Goal: Transaction & Acquisition: Book appointment/travel/reservation

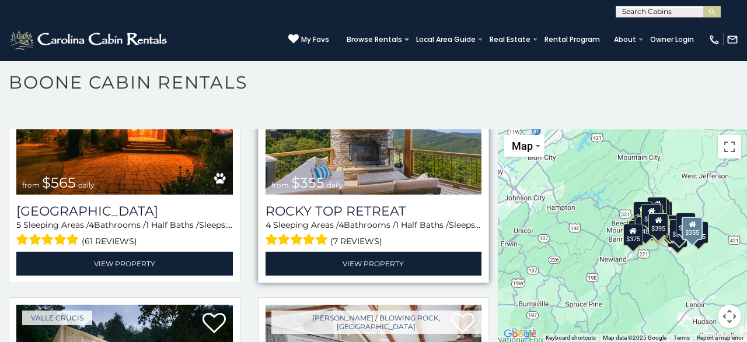
scroll to position [642, 0]
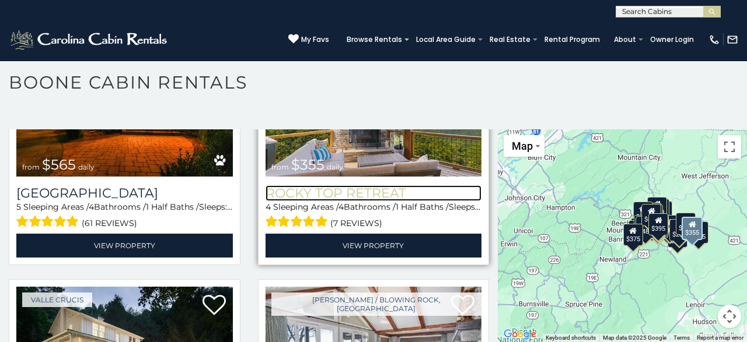
click at [327, 193] on h3 "Rocky Top Retreat" at bounding box center [373, 194] width 216 height 16
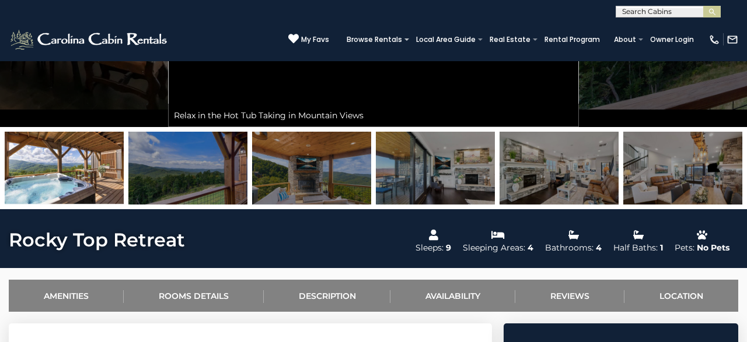
scroll to position [61, 0]
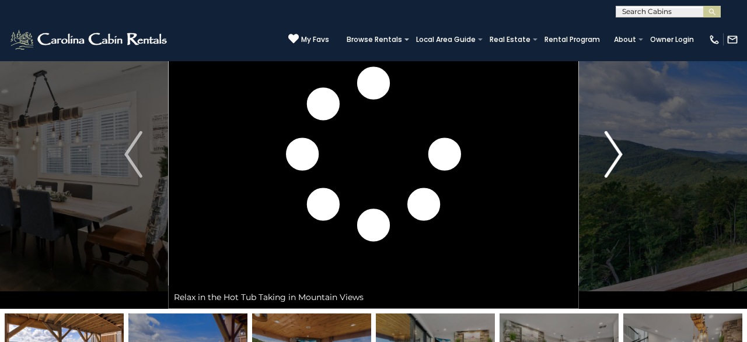
click at [622, 159] on button "Next" at bounding box center [613, 154] width 69 height 309
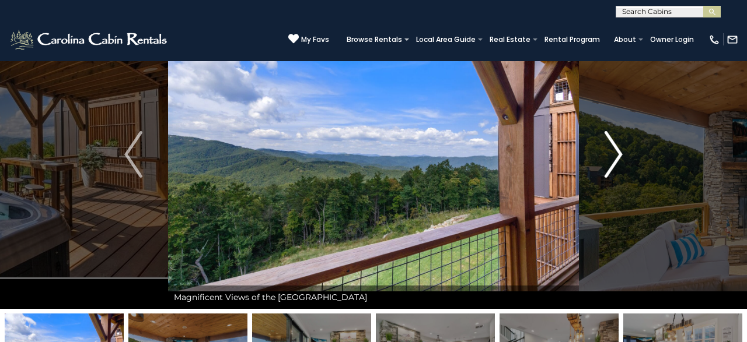
click at [621, 156] on img "Next" at bounding box center [613, 154] width 18 height 47
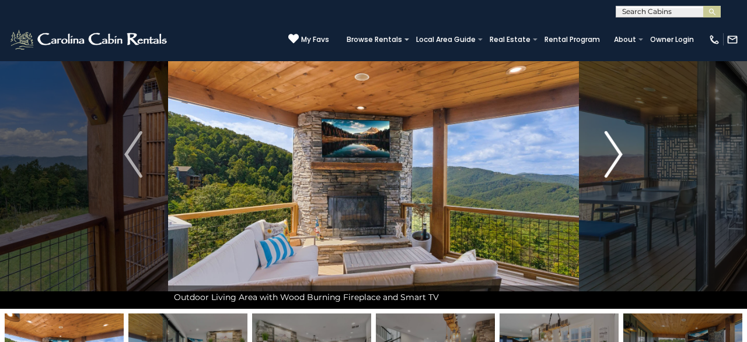
click at [621, 156] on img "Next" at bounding box center [613, 154] width 18 height 47
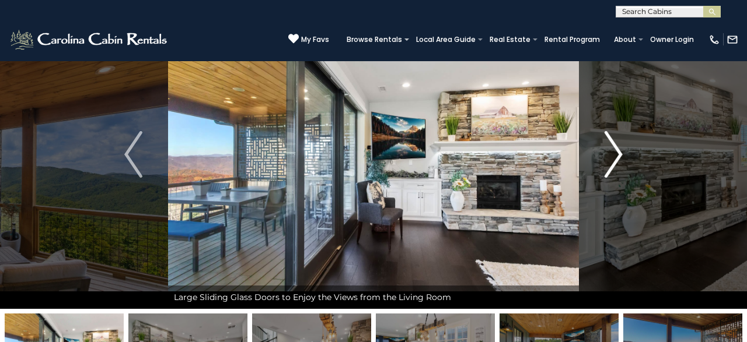
click at [621, 156] on img "Next" at bounding box center [613, 154] width 18 height 47
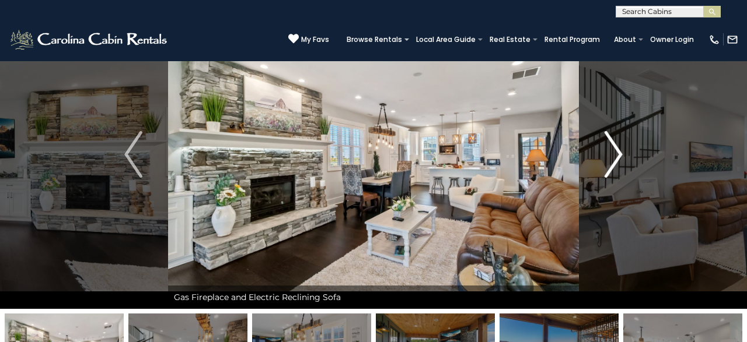
click at [620, 155] on img "Next" at bounding box center [613, 154] width 18 height 47
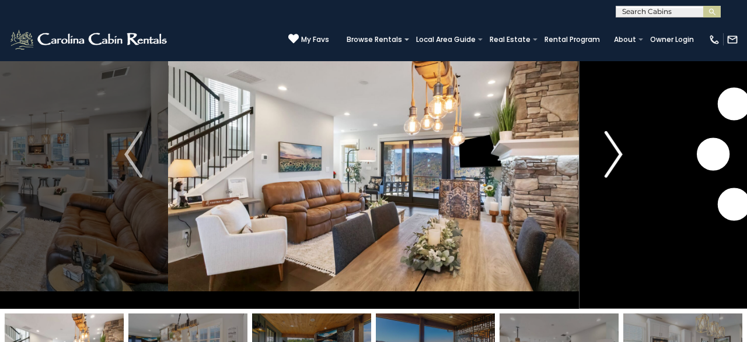
click at [620, 155] on img "Next" at bounding box center [613, 154] width 18 height 47
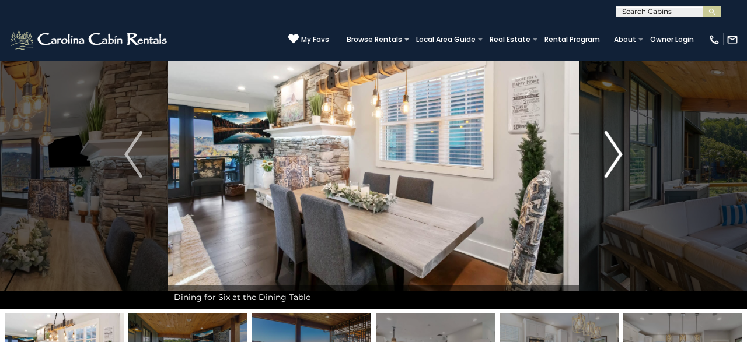
click at [620, 155] on img "Next" at bounding box center [613, 154] width 18 height 47
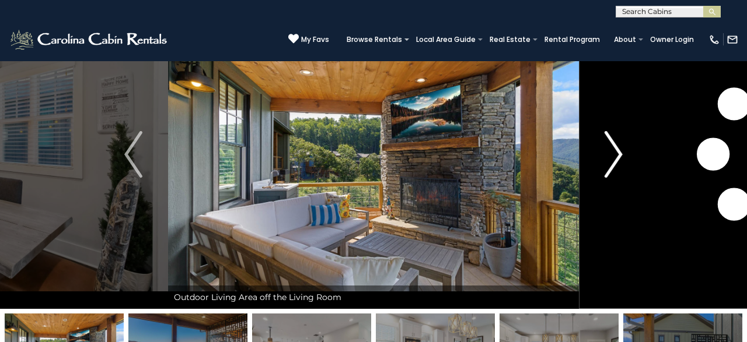
click at [620, 155] on img "Next" at bounding box center [613, 154] width 18 height 47
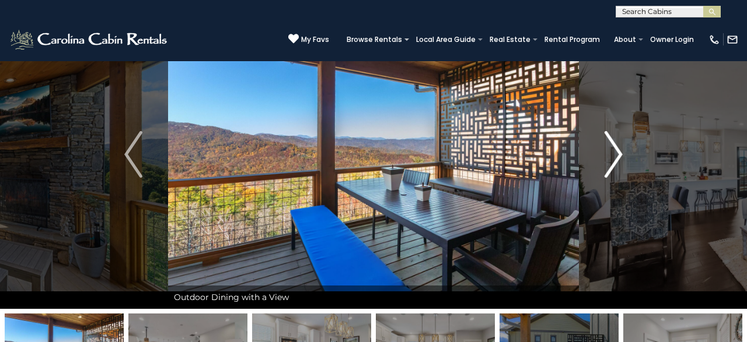
click at [620, 155] on img "Next" at bounding box center [613, 154] width 18 height 47
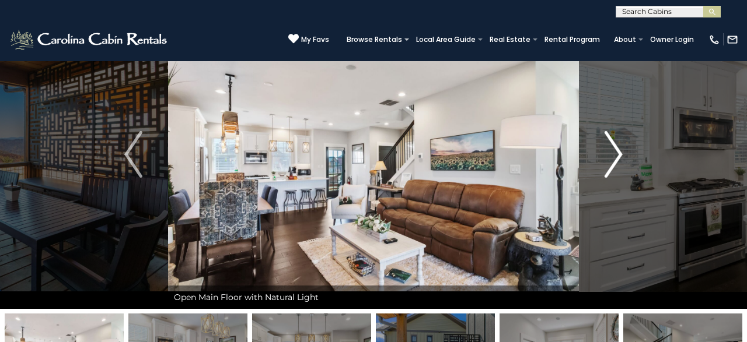
click at [620, 155] on img "Next" at bounding box center [613, 154] width 18 height 47
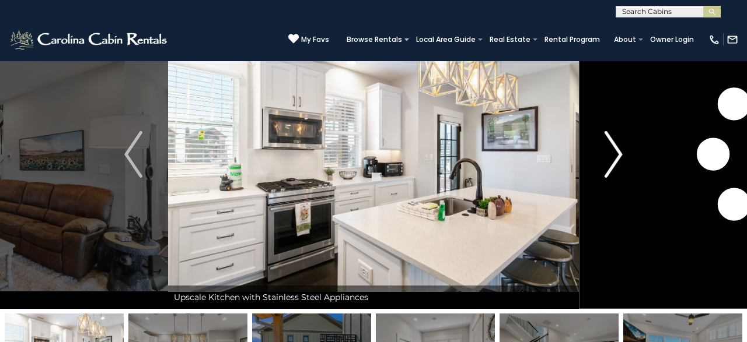
click at [620, 155] on img "Next" at bounding box center [613, 154] width 18 height 47
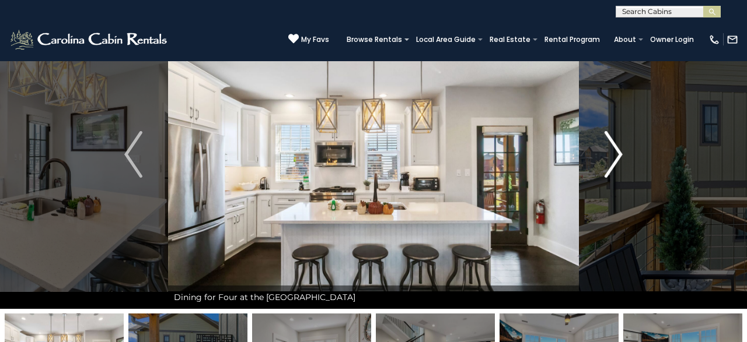
click at [620, 155] on img "Next" at bounding box center [613, 154] width 18 height 47
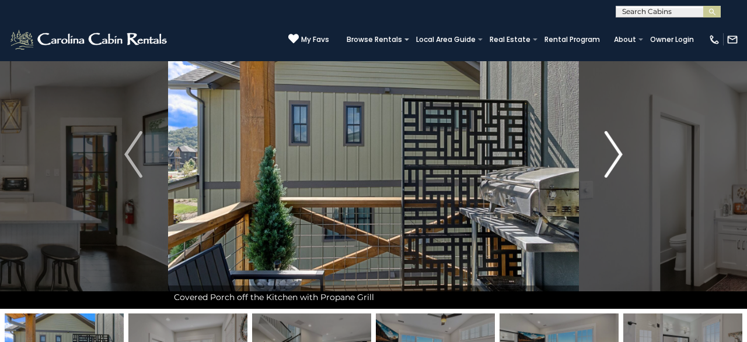
click at [620, 155] on img "Next" at bounding box center [613, 154] width 18 height 47
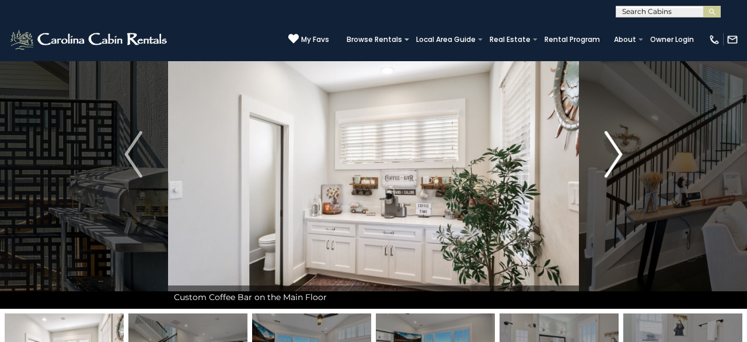
click at [620, 155] on img "Next" at bounding box center [613, 154] width 18 height 47
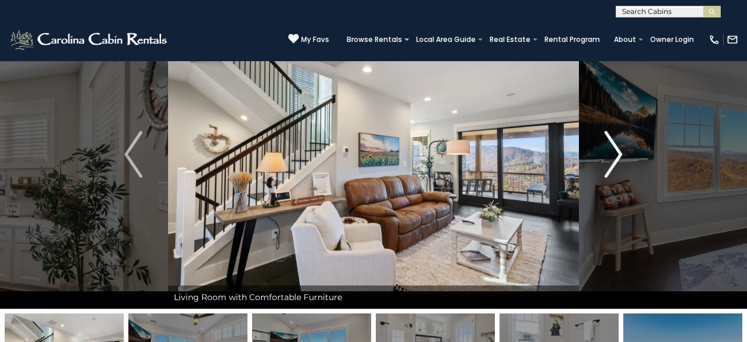
click at [620, 155] on img "Next" at bounding box center [613, 154] width 18 height 47
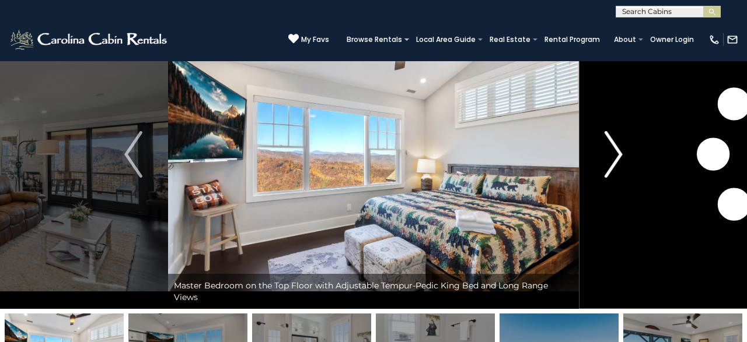
click at [620, 155] on img "Next" at bounding box center [613, 154] width 18 height 47
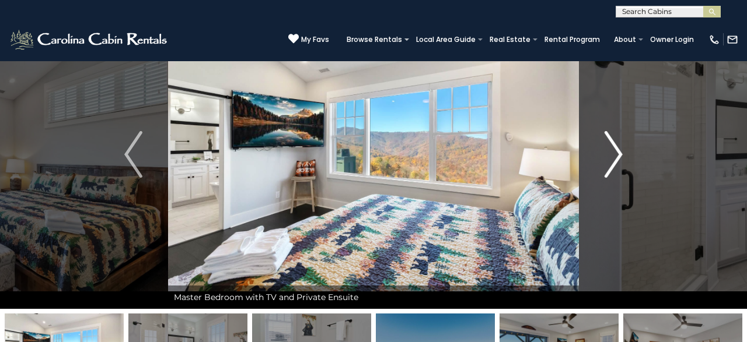
click at [620, 155] on img "Next" at bounding box center [613, 154] width 18 height 47
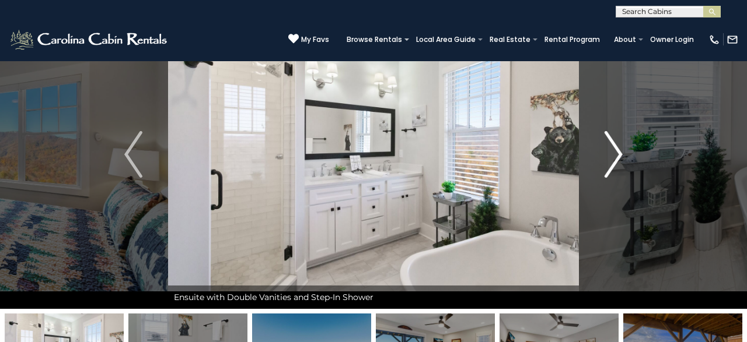
click at [620, 155] on img "Next" at bounding box center [613, 154] width 18 height 47
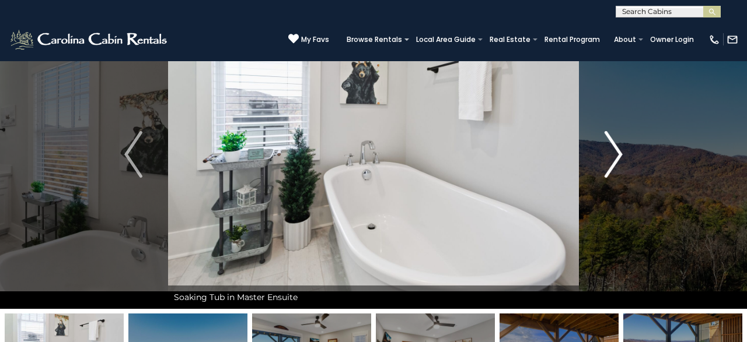
click at [620, 155] on img "Next" at bounding box center [613, 154] width 18 height 47
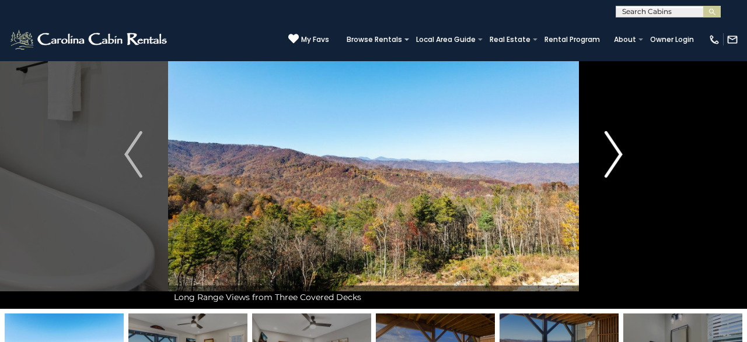
click at [620, 155] on img "Next" at bounding box center [613, 154] width 18 height 47
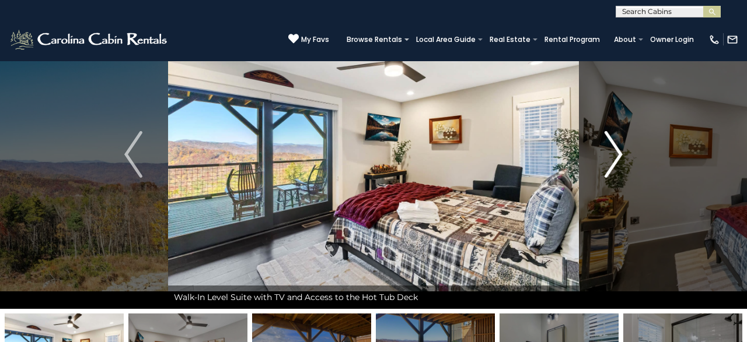
click at [620, 155] on img "Next" at bounding box center [613, 154] width 18 height 47
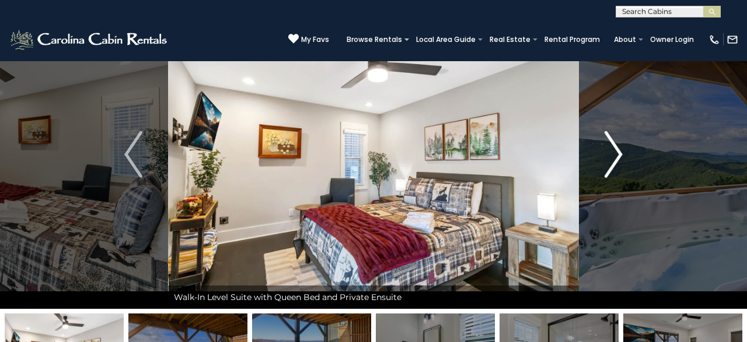
click at [620, 155] on img "Next" at bounding box center [613, 154] width 18 height 47
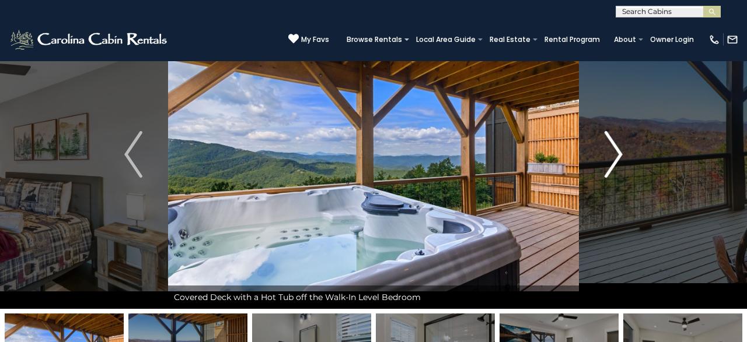
click at [620, 155] on img "Next" at bounding box center [613, 154] width 18 height 47
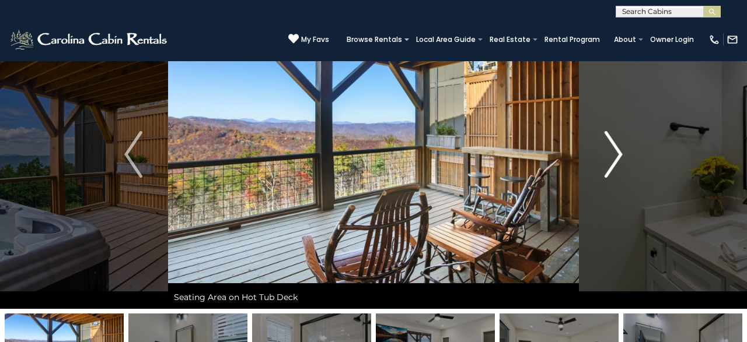
click at [620, 155] on img "Next" at bounding box center [613, 154] width 18 height 47
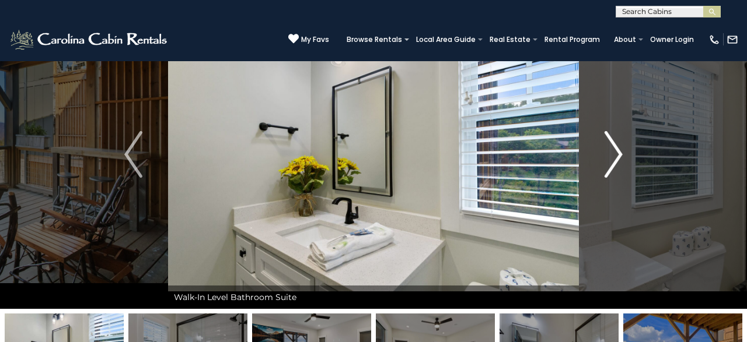
click at [620, 155] on img "Next" at bounding box center [613, 154] width 18 height 47
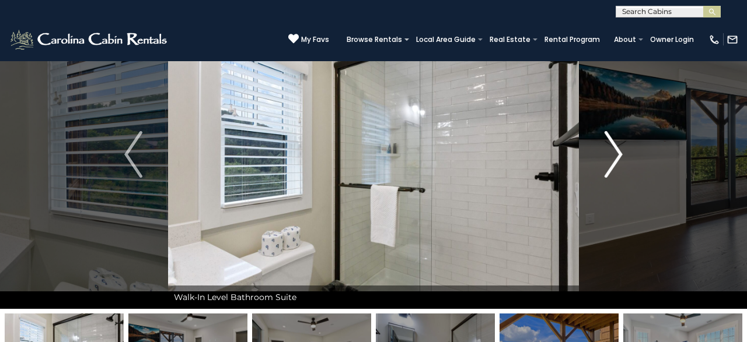
click at [620, 155] on img "Next" at bounding box center [613, 154] width 18 height 47
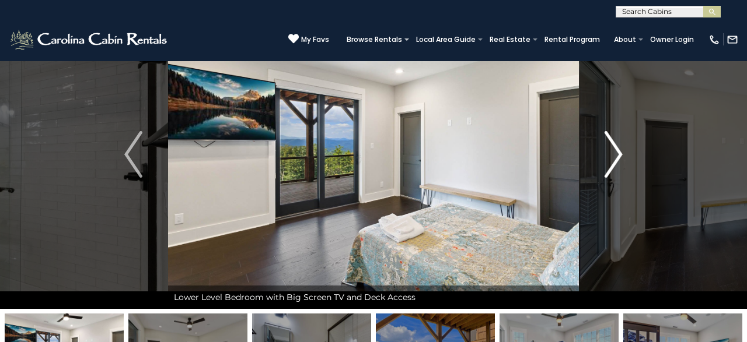
click at [620, 155] on img "Next" at bounding box center [613, 154] width 18 height 47
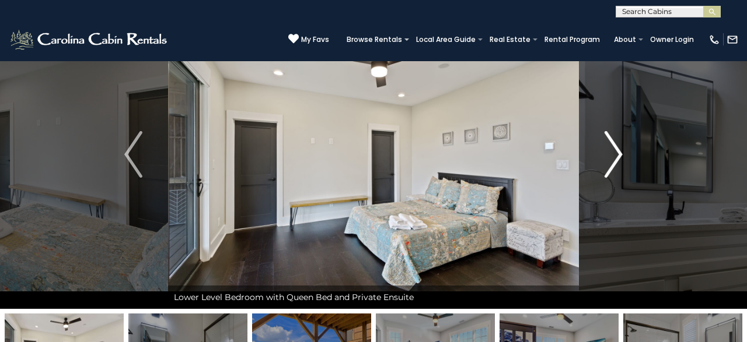
click at [620, 155] on img "Next" at bounding box center [613, 154] width 18 height 47
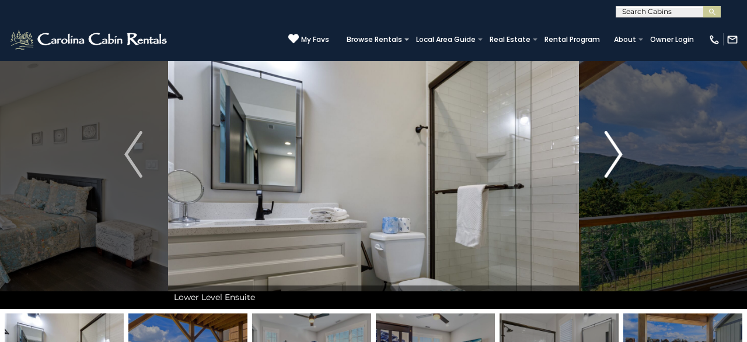
click at [620, 155] on img "Next" at bounding box center [613, 154] width 18 height 47
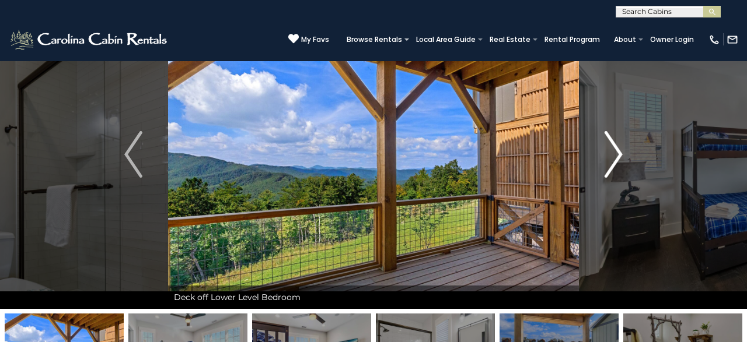
click at [620, 155] on img "Next" at bounding box center [613, 154] width 18 height 47
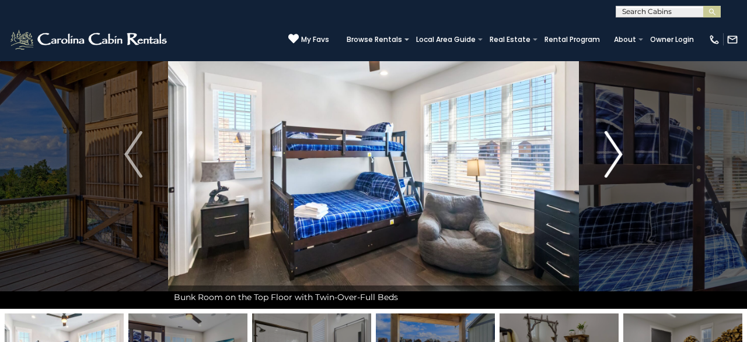
click at [620, 155] on img "Next" at bounding box center [613, 154] width 18 height 47
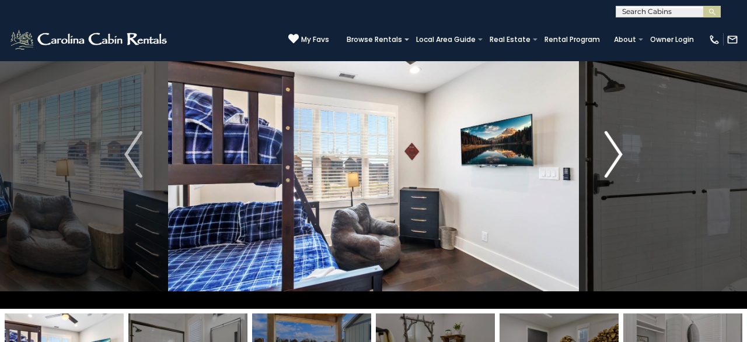
click at [620, 155] on img "Next" at bounding box center [613, 154] width 18 height 47
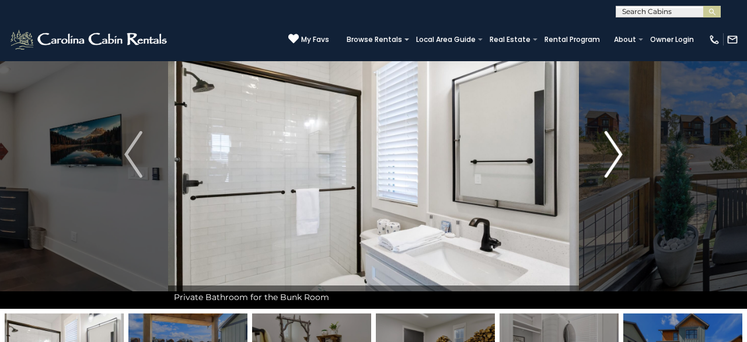
click at [620, 155] on img "Next" at bounding box center [613, 154] width 18 height 47
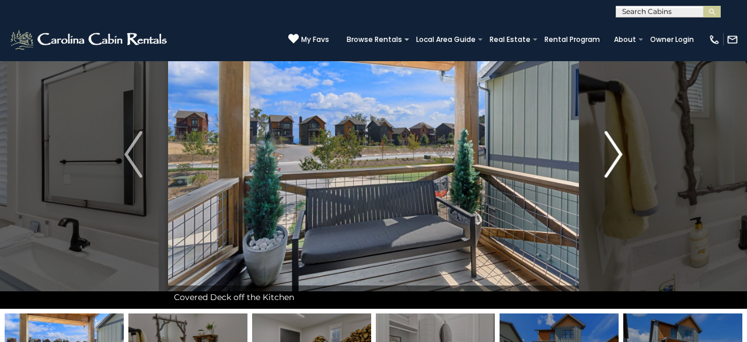
click at [620, 155] on img "Next" at bounding box center [613, 154] width 18 height 47
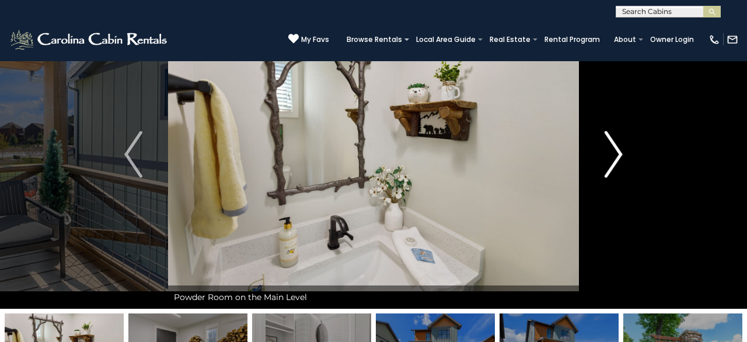
click at [620, 155] on img "Next" at bounding box center [613, 154] width 18 height 47
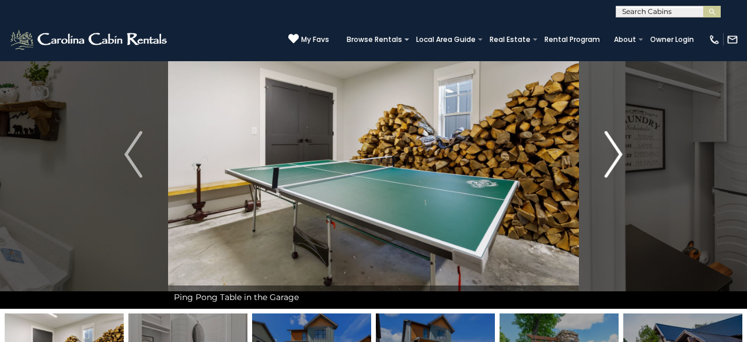
click at [620, 155] on img "Next" at bounding box center [613, 154] width 18 height 47
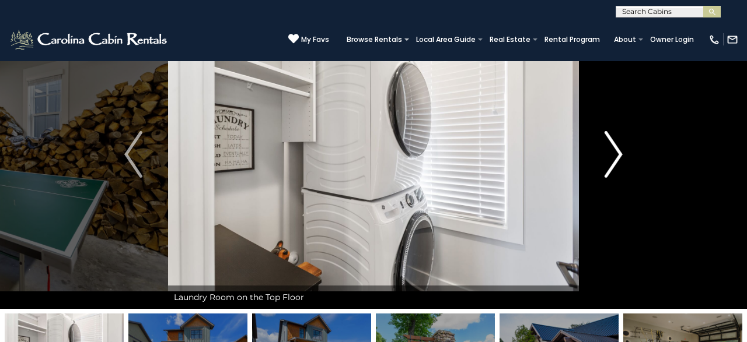
click at [620, 155] on img "Next" at bounding box center [613, 154] width 18 height 47
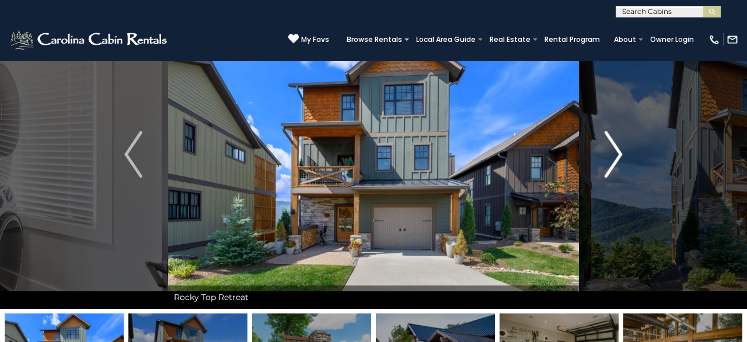
click at [620, 155] on img "Next" at bounding box center [613, 154] width 18 height 47
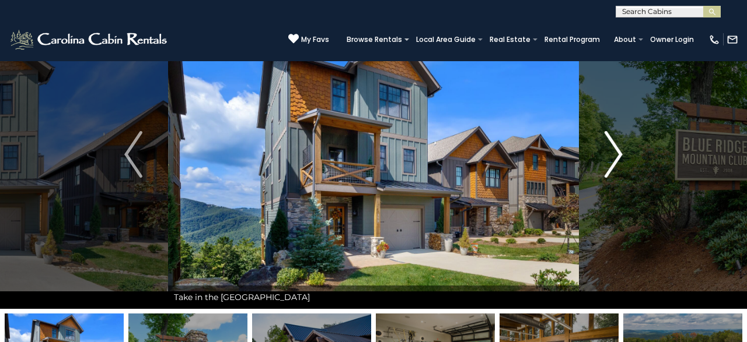
click at [620, 155] on img "Next" at bounding box center [613, 154] width 18 height 47
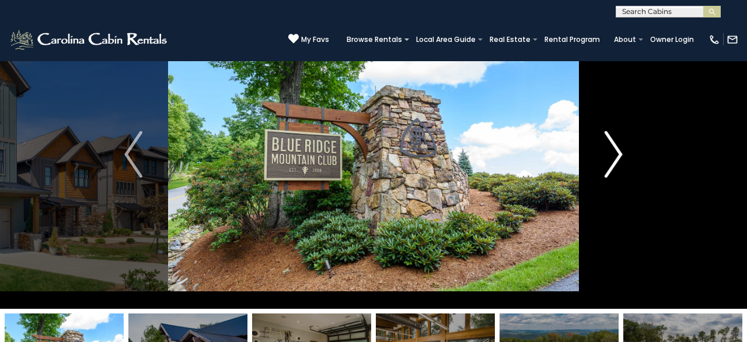
click at [620, 155] on img "Next" at bounding box center [613, 154] width 18 height 47
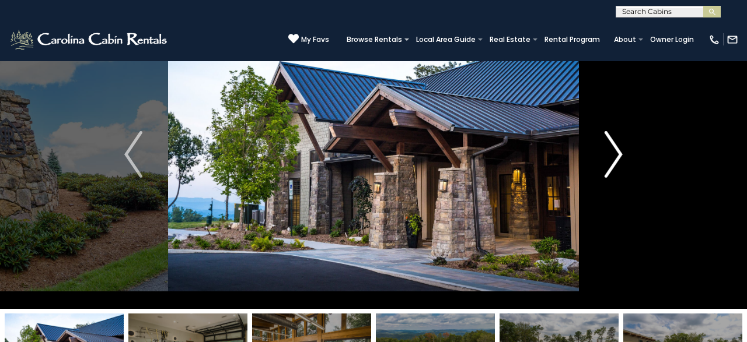
click at [620, 155] on img "Next" at bounding box center [613, 154] width 18 height 47
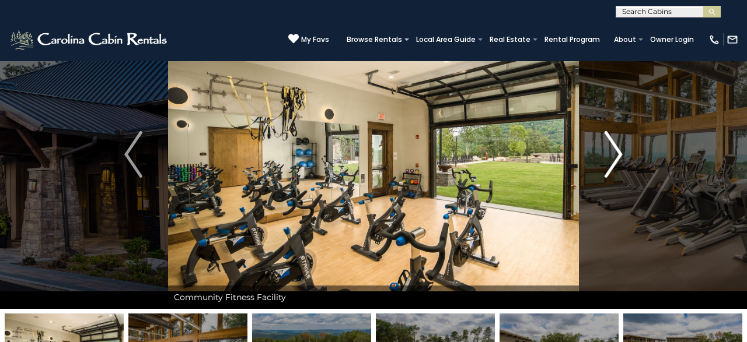
click at [620, 155] on img "Next" at bounding box center [613, 154] width 18 height 47
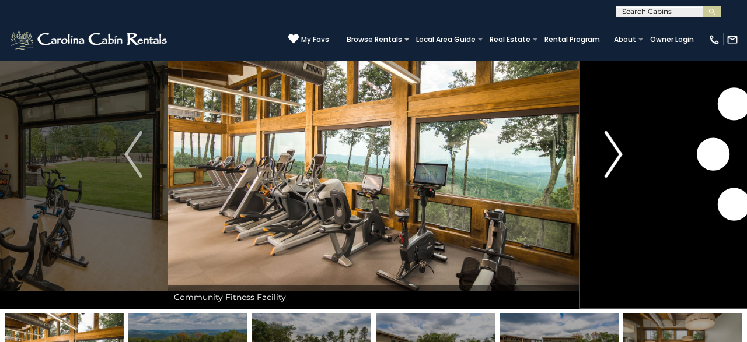
click at [620, 155] on img "Next" at bounding box center [613, 154] width 18 height 47
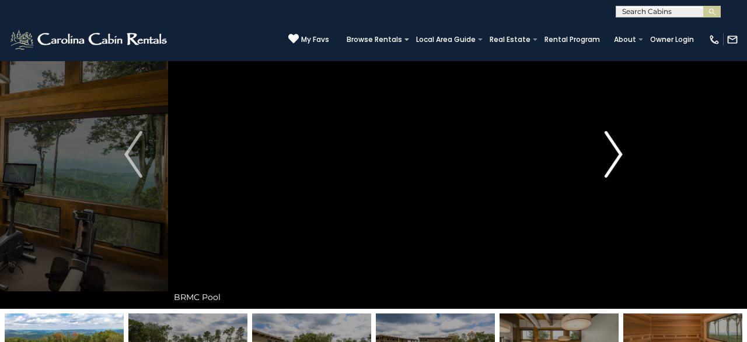
click at [620, 155] on img "Next" at bounding box center [613, 154] width 18 height 47
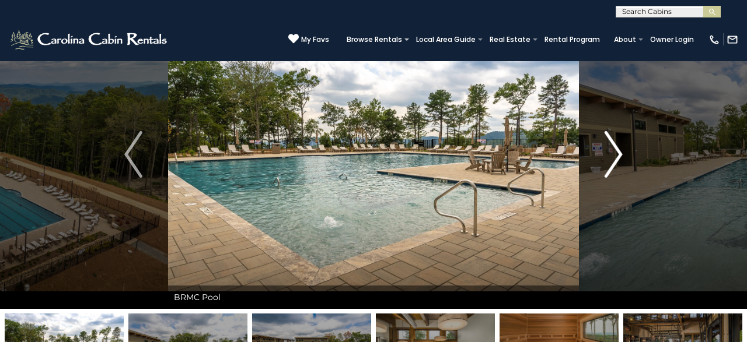
click at [620, 155] on img "Next" at bounding box center [613, 154] width 18 height 47
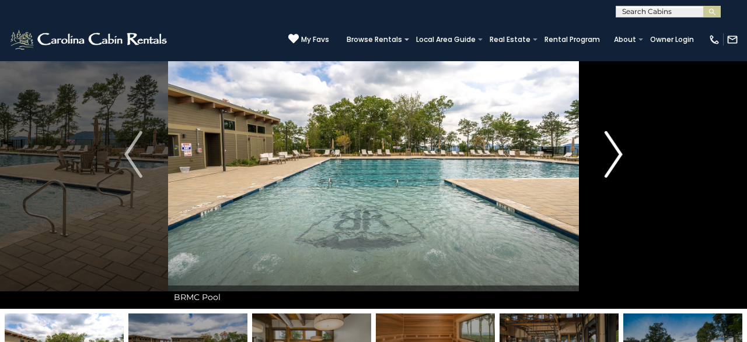
click at [620, 155] on img "Next" at bounding box center [613, 154] width 18 height 47
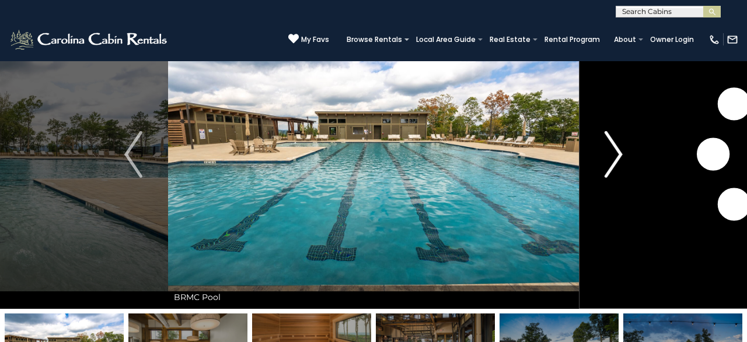
click at [620, 155] on img "Next" at bounding box center [613, 154] width 18 height 47
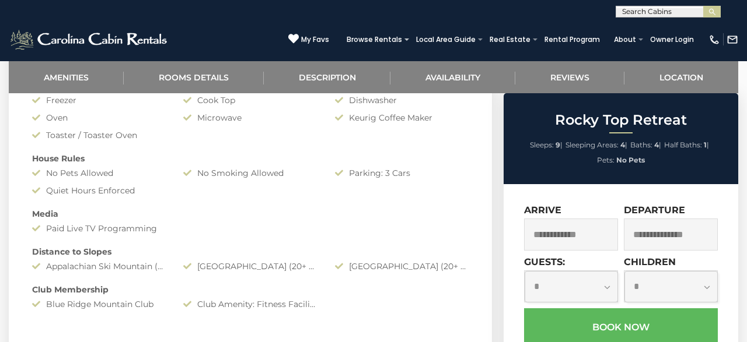
scroll to position [789, 0]
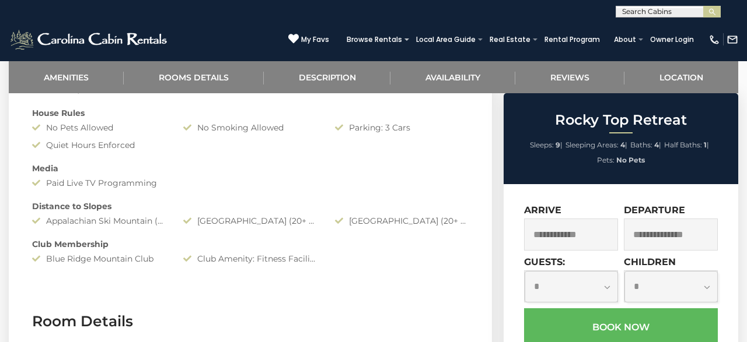
click at [15, 149] on section "Amenities Amenities Game Room Air Conditioning: Central Heat: Central/ Heat Pum…" at bounding box center [250, 36] width 483 height 516
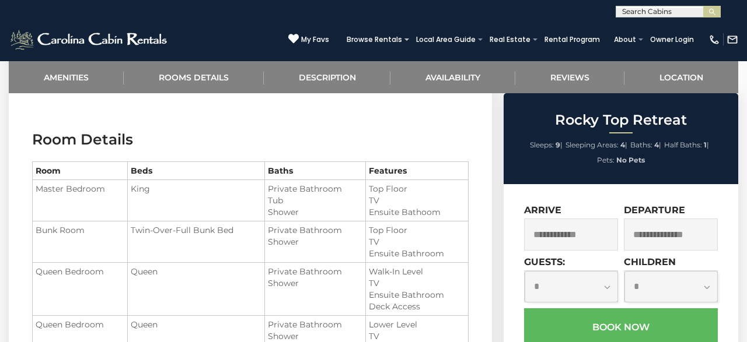
scroll to position [1031, 0]
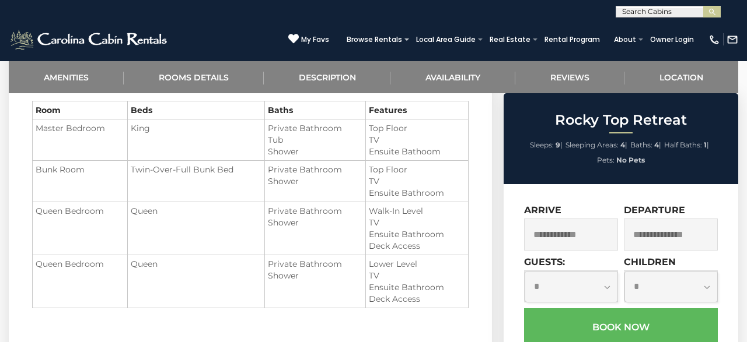
drag, startPoint x: 92, startPoint y: 164, endPoint x: 220, endPoint y: 179, distance: 129.2
click at [220, 179] on tr "Bunk Room Twin-Over-Full Bunk Bed Private Bathroom Shower" at bounding box center [251, 181] width 436 height 41
click at [220, 179] on td "Twin-Over-Full Bunk Bed" at bounding box center [196, 181] width 137 height 41
drag, startPoint x: 220, startPoint y: 179, endPoint x: 0, endPoint y: 173, distance: 220.0
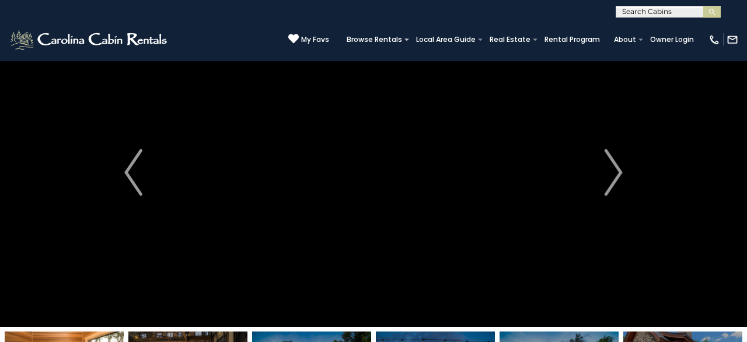
scroll to position [0, 0]
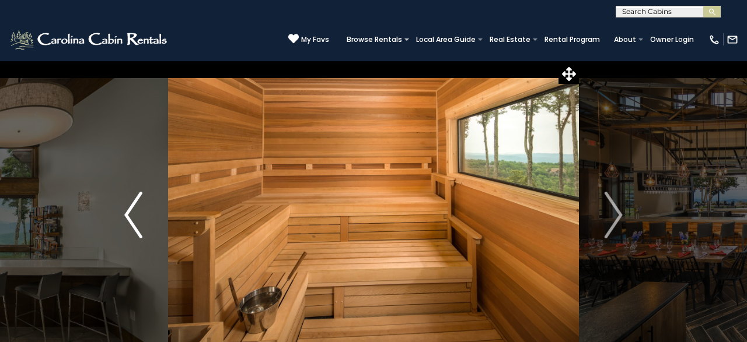
click at [132, 225] on img "Previous" at bounding box center [133, 215] width 18 height 47
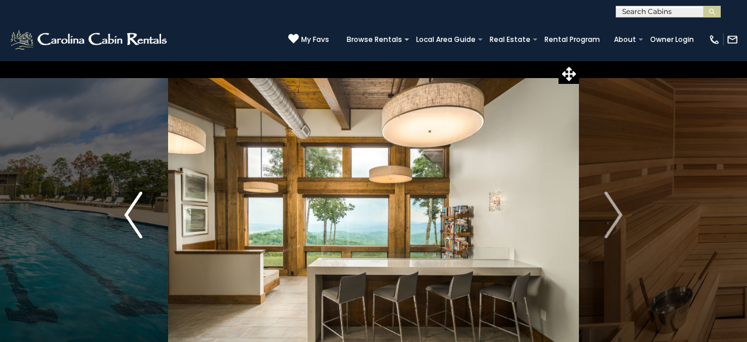
click at [132, 225] on img "Previous" at bounding box center [133, 215] width 18 height 47
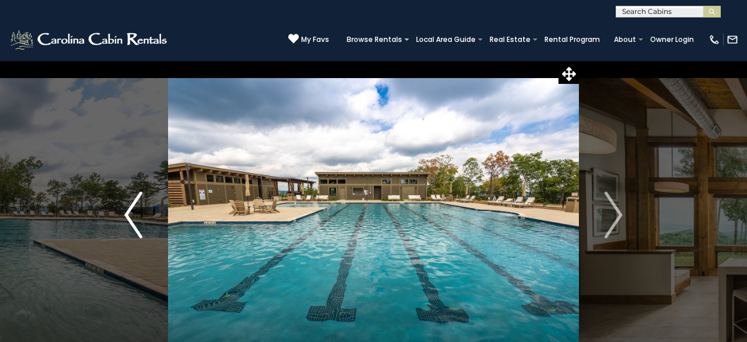
click at [132, 225] on img "Previous" at bounding box center [133, 215] width 18 height 47
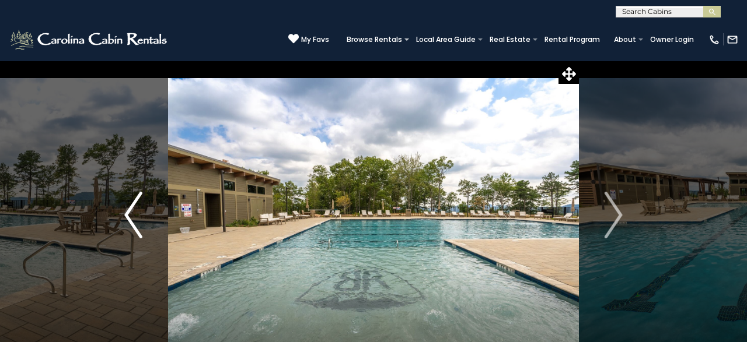
click at [132, 225] on img "Previous" at bounding box center [133, 215] width 18 height 47
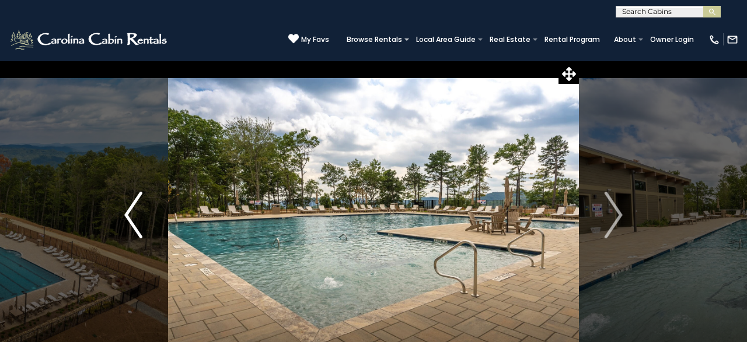
click at [132, 225] on img "Previous" at bounding box center [133, 215] width 18 height 47
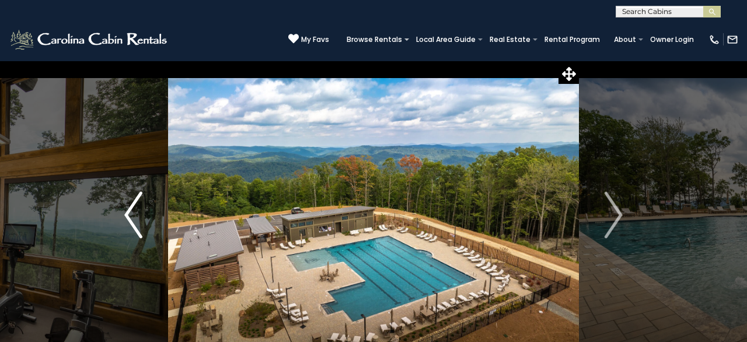
click at [132, 225] on img "Previous" at bounding box center [133, 215] width 18 height 47
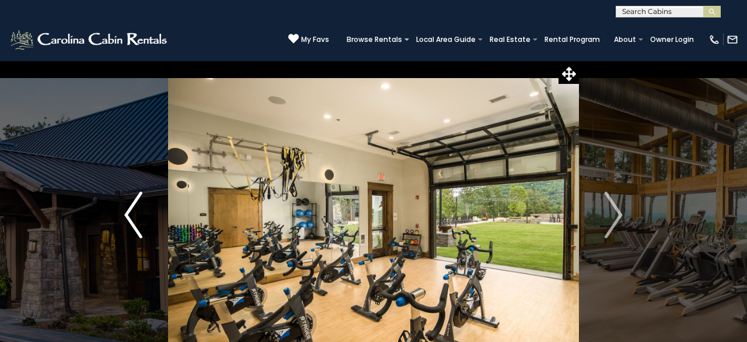
click at [132, 225] on img "Previous" at bounding box center [133, 215] width 18 height 47
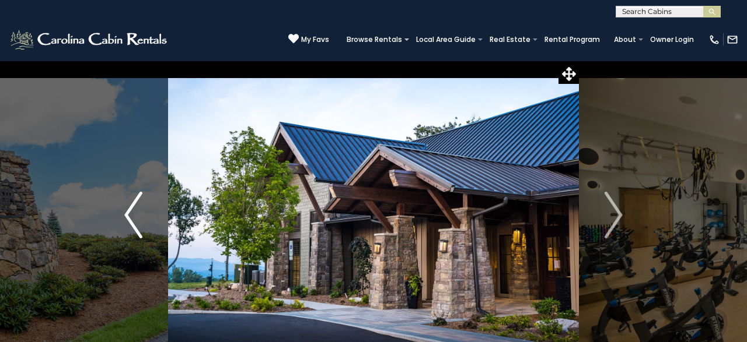
click at [132, 225] on img "Previous" at bounding box center [133, 215] width 18 height 47
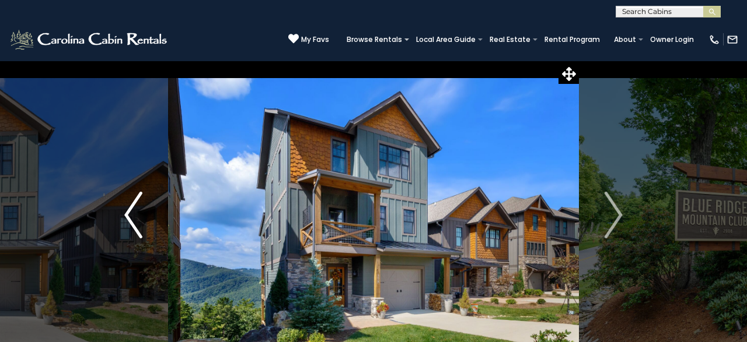
click at [132, 225] on img "Previous" at bounding box center [133, 215] width 18 height 47
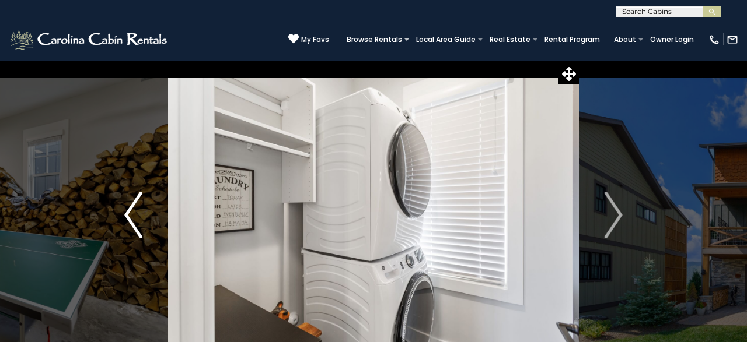
click at [132, 225] on img "Previous" at bounding box center [133, 215] width 18 height 47
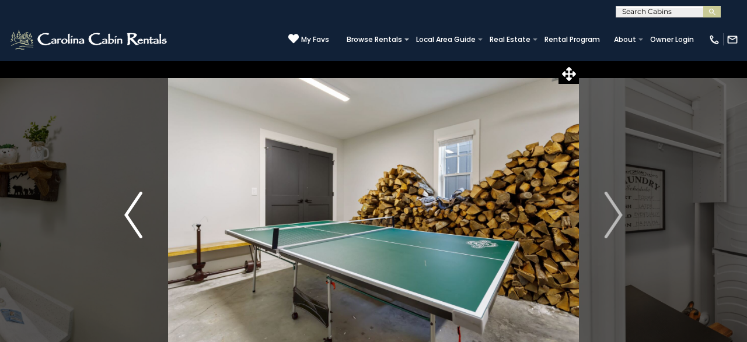
click at [132, 225] on img "Previous" at bounding box center [133, 215] width 18 height 47
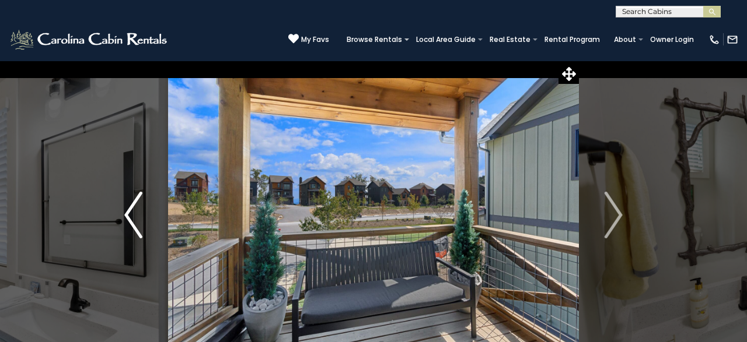
click at [132, 225] on img "Previous" at bounding box center [133, 215] width 18 height 47
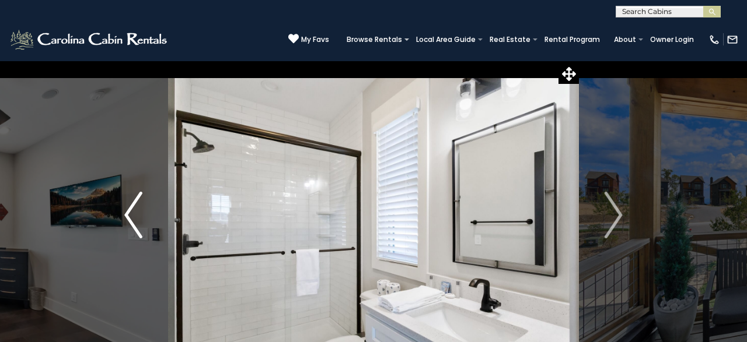
click at [132, 225] on img "Previous" at bounding box center [133, 215] width 18 height 47
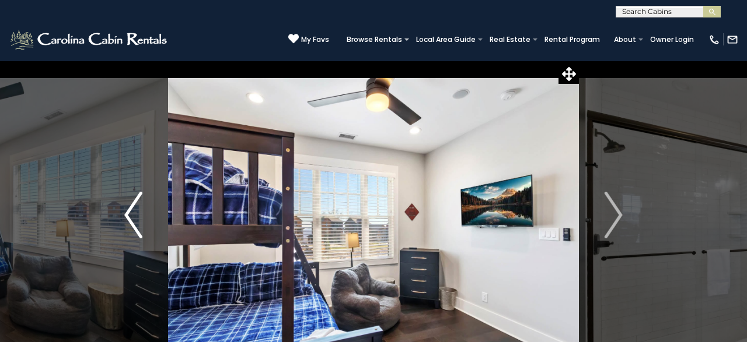
click at [132, 225] on img "Previous" at bounding box center [133, 215] width 18 height 47
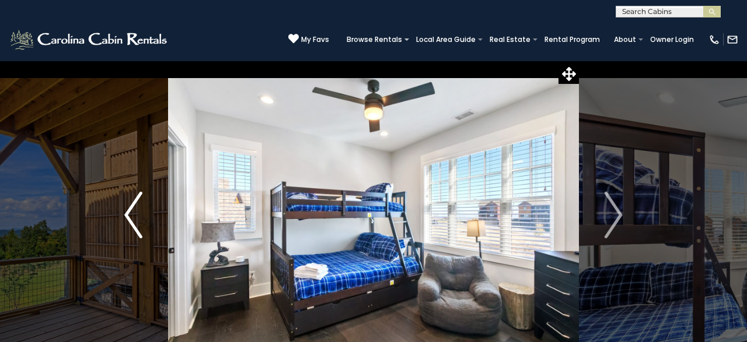
click at [132, 225] on img "Previous" at bounding box center [133, 215] width 18 height 47
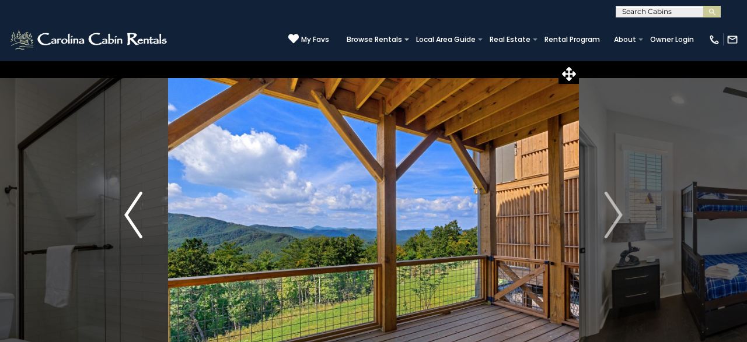
click at [132, 225] on img "Previous" at bounding box center [133, 215] width 18 height 47
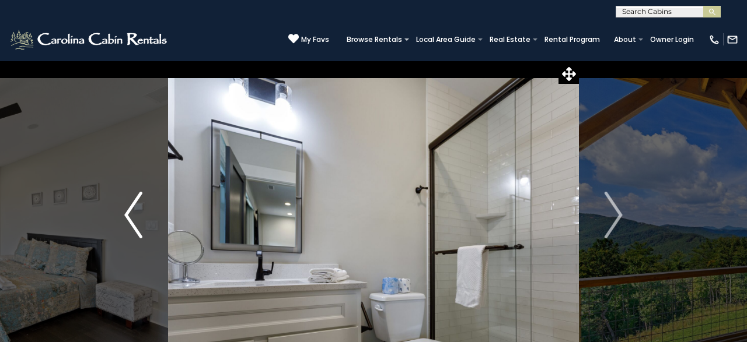
click at [132, 225] on img "Previous" at bounding box center [133, 215] width 18 height 47
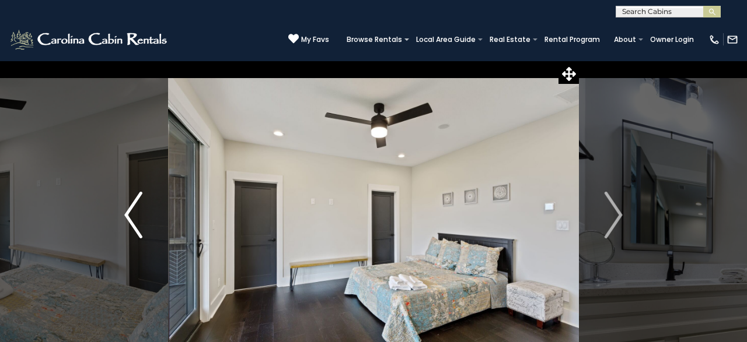
click at [132, 225] on img "Previous" at bounding box center [133, 215] width 18 height 47
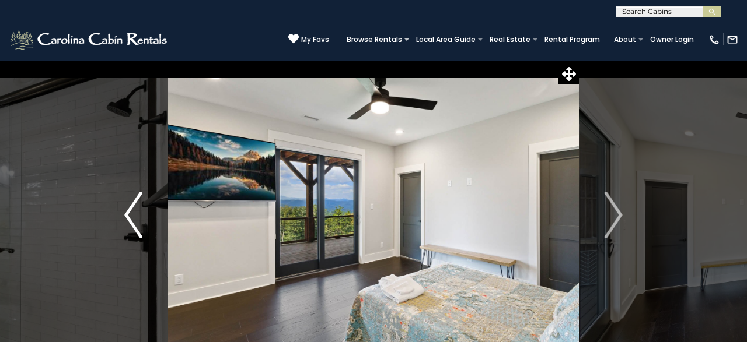
click at [132, 225] on img "Previous" at bounding box center [133, 215] width 18 height 47
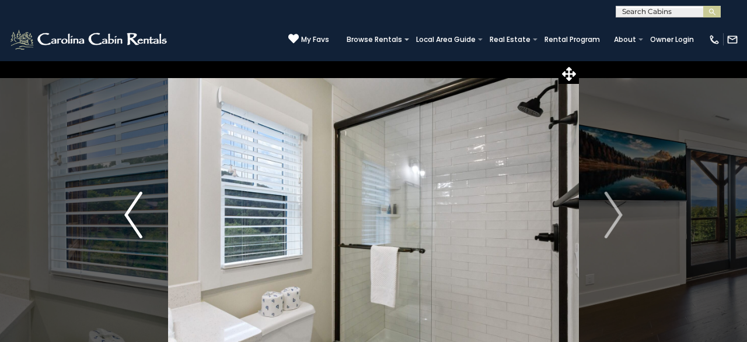
click at [132, 225] on img "Previous" at bounding box center [133, 215] width 18 height 47
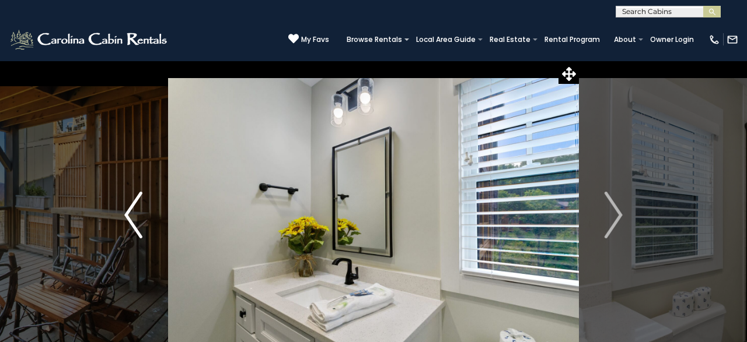
click at [132, 225] on img "Previous" at bounding box center [133, 215] width 18 height 47
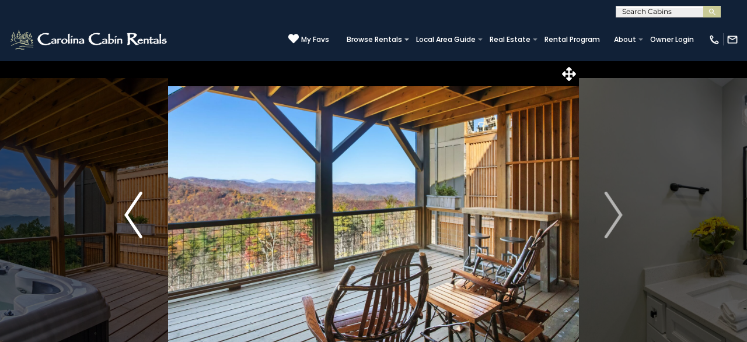
click at [132, 225] on img "Previous" at bounding box center [133, 215] width 18 height 47
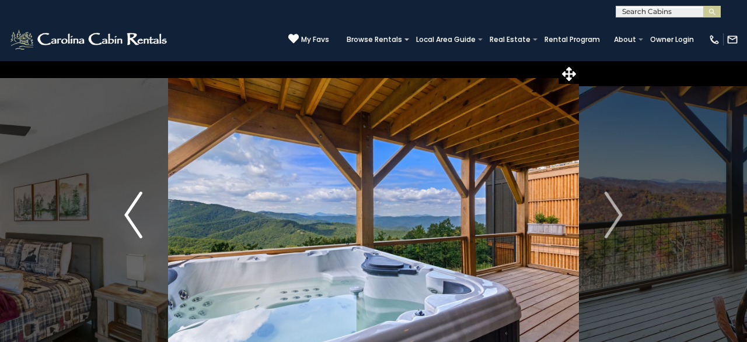
click at [132, 225] on img "Previous" at bounding box center [133, 215] width 18 height 47
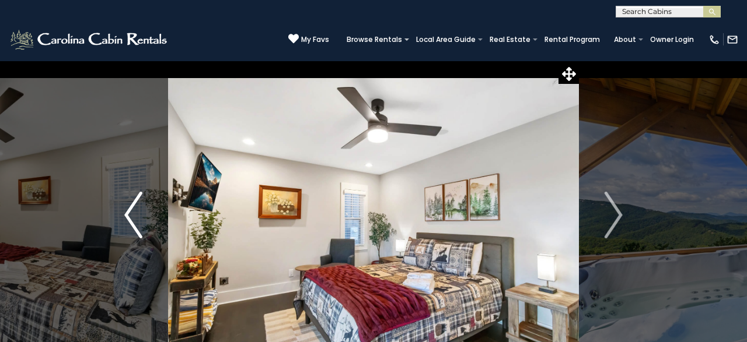
click at [132, 225] on img "Previous" at bounding box center [133, 215] width 18 height 47
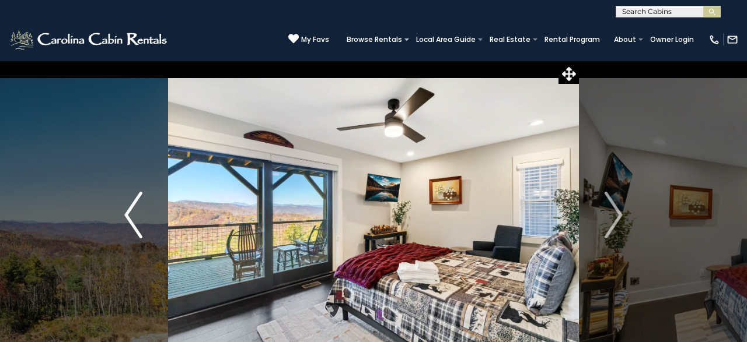
click at [132, 225] on img "Previous" at bounding box center [133, 215] width 18 height 47
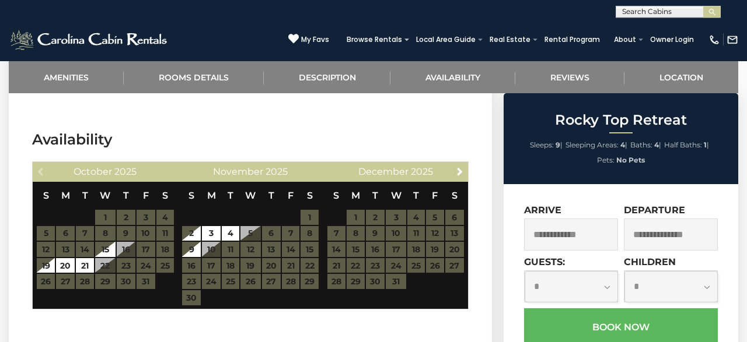
scroll to position [2791, 0]
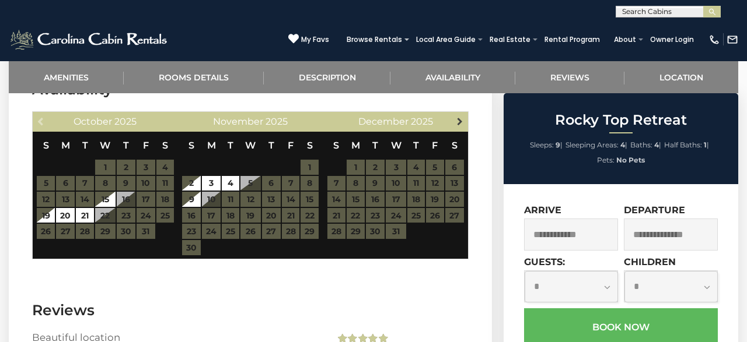
click at [457, 124] on span "Next" at bounding box center [459, 121] width 9 height 9
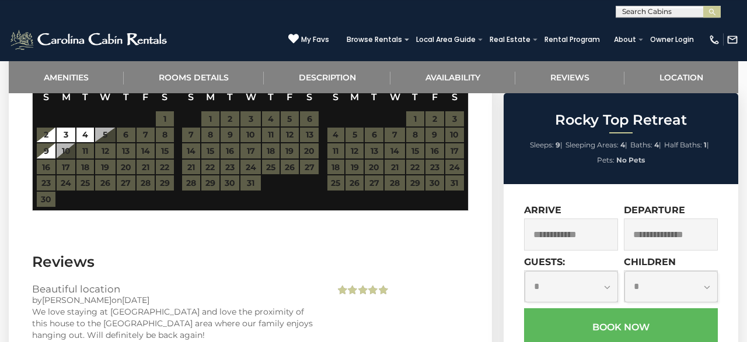
scroll to position [2730, 0]
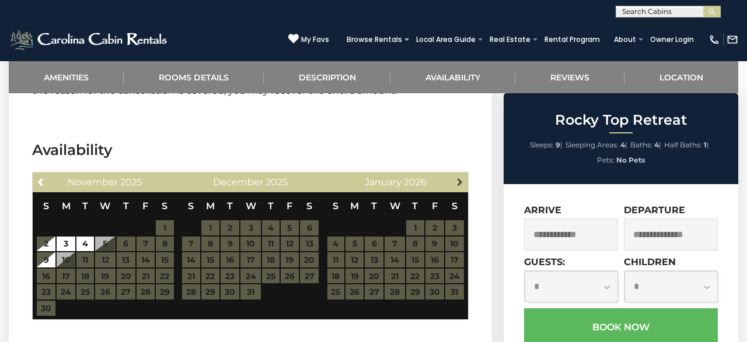
click at [458, 183] on span "Next" at bounding box center [459, 181] width 9 height 9
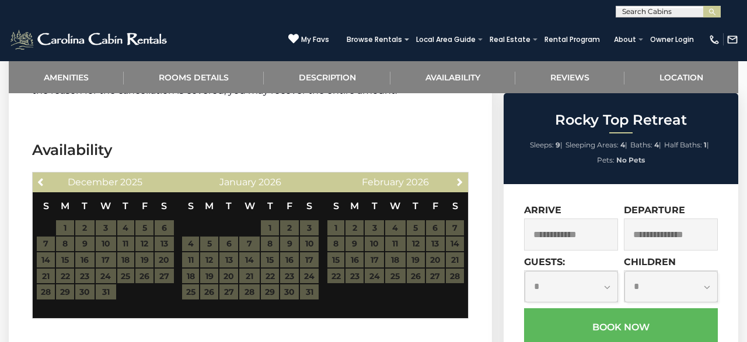
click at [451, 260] on table "S M T W T F S 1 2 3 4 5 6 7 8 9 10 11 12 13 14 15 16 17 18 19 20 21 22 23 24 25…" at bounding box center [396, 245] width 138 height 104
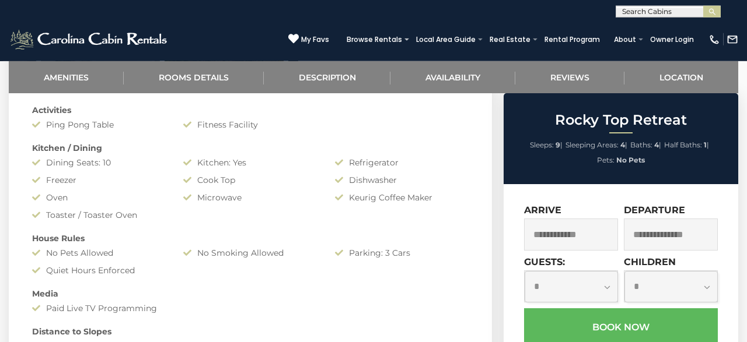
scroll to position [667, 0]
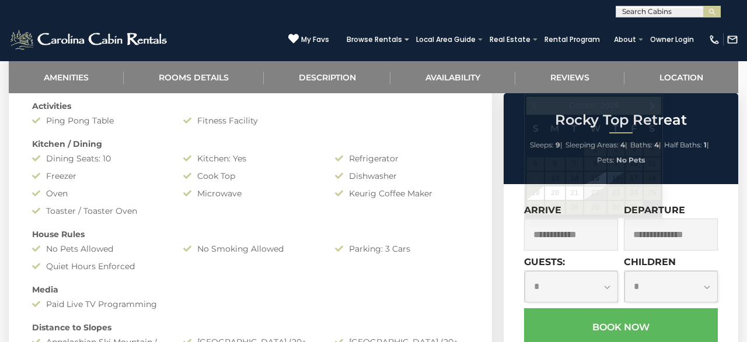
click at [570, 239] on input "text" at bounding box center [571, 235] width 94 height 32
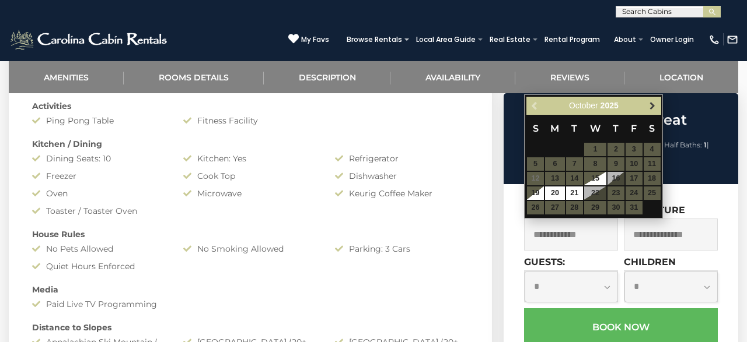
click at [652, 106] on span "Next" at bounding box center [652, 106] width 9 height 9
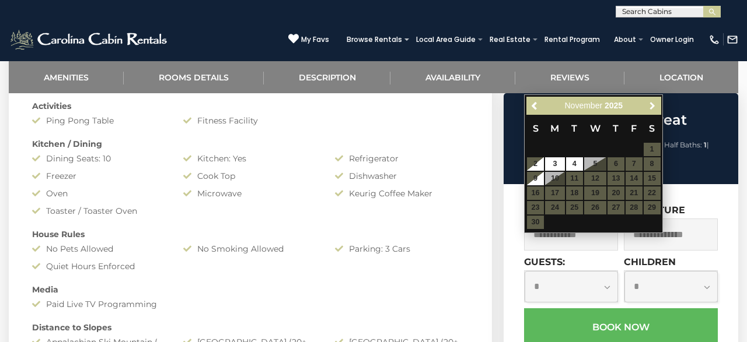
click at [652, 106] on span "Next" at bounding box center [652, 106] width 9 height 9
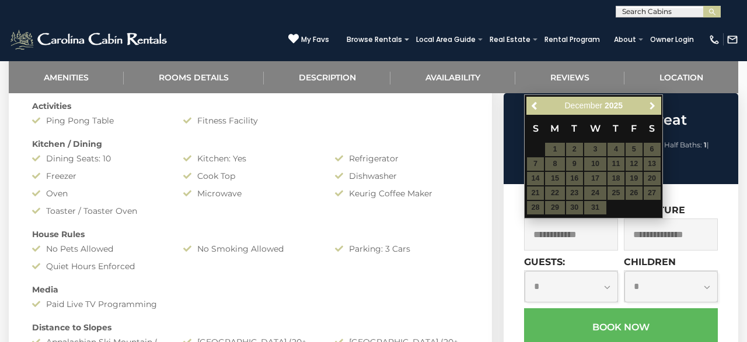
click at [652, 106] on span "Next" at bounding box center [652, 106] width 9 height 9
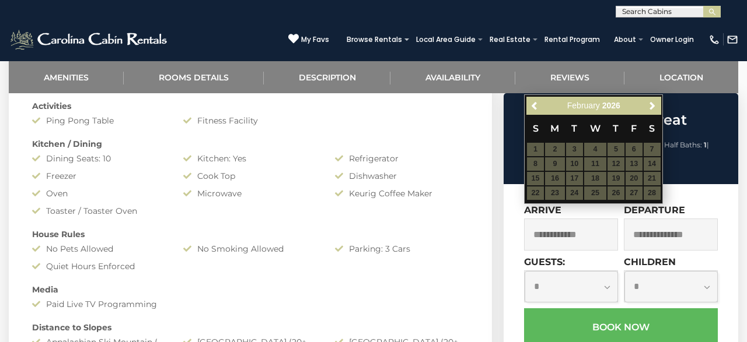
click at [631, 180] on table "S M T W T F S 1 2 3 4 5 6 7 8 9 10 11 12 13 14 15 16 17 18 19 20 21 22 23 24 25…" at bounding box center [593, 158] width 134 height 86
click at [632, 179] on table "S M T W T F S 1 2 3 4 5 6 7 8 9 10 11 12 13 14 15 16 17 18 19 20 21 22 23 24 25…" at bounding box center [593, 158] width 134 height 86
click at [652, 110] on span "Next" at bounding box center [652, 106] width 9 height 9
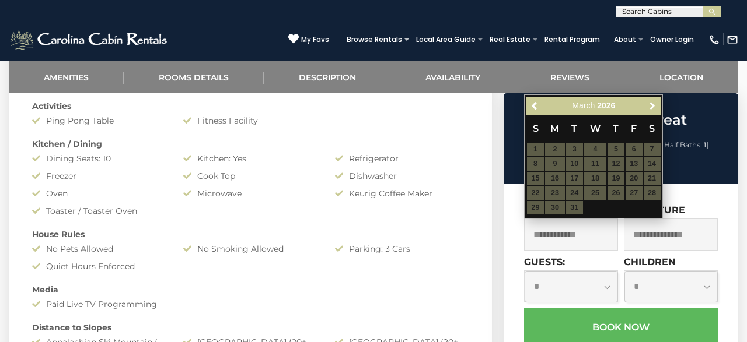
click at [652, 110] on span "Next" at bounding box center [652, 106] width 9 height 9
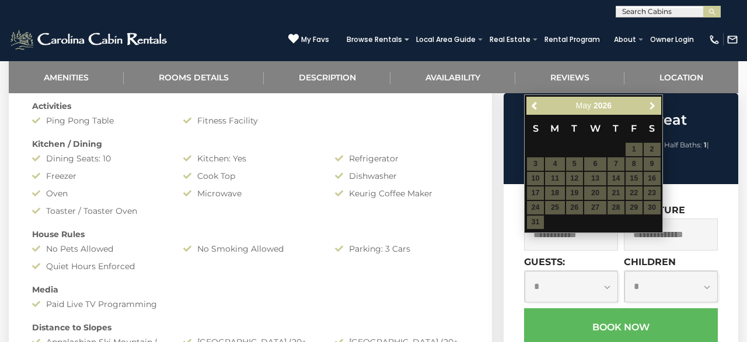
click at [652, 110] on span "Next" at bounding box center [652, 106] width 9 height 9
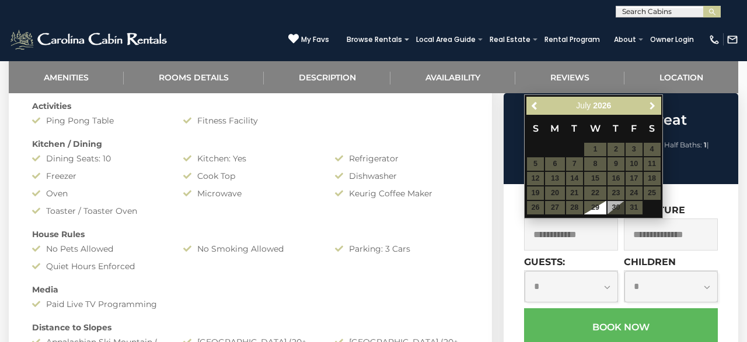
click at [652, 110] on span "Next" at bounding box center [652, 106] width 9 height 9
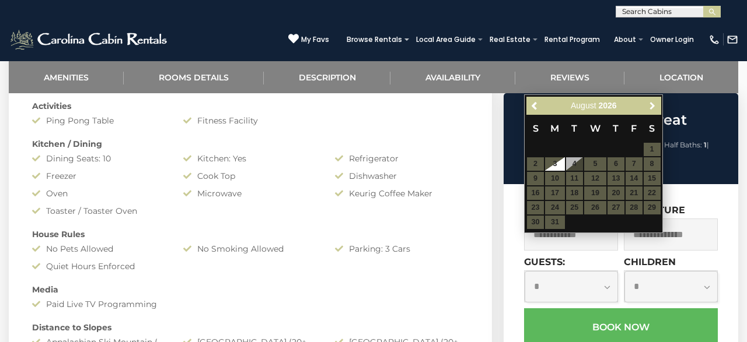
click at [652, 110] on span "Next" at bounding box center [652, 106] width 9 height 9
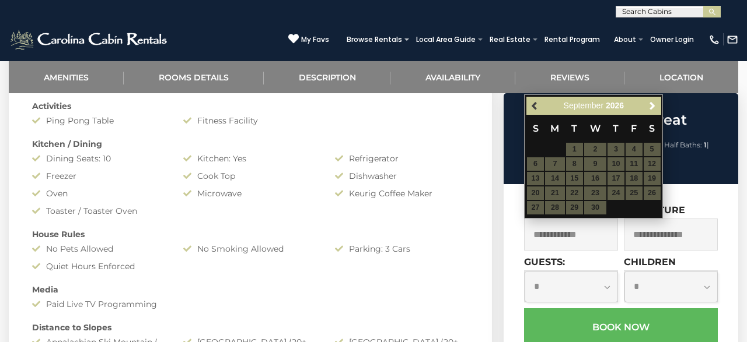
click at [536, 104] on span "Previous" at bounding box center [534, 106] width 9 height 9
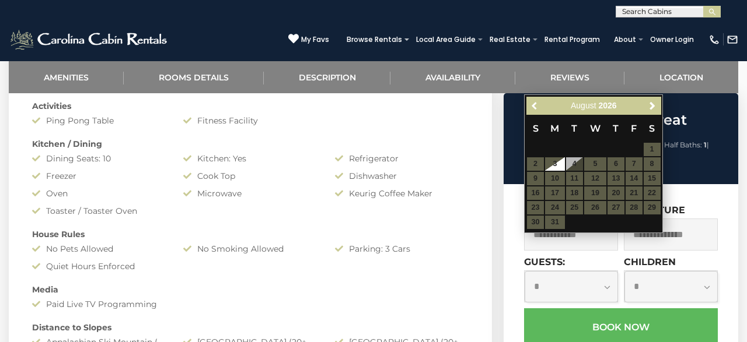
click at [536, 104] on span "Previous" at bounding box center [534, 106] width 9 height 9
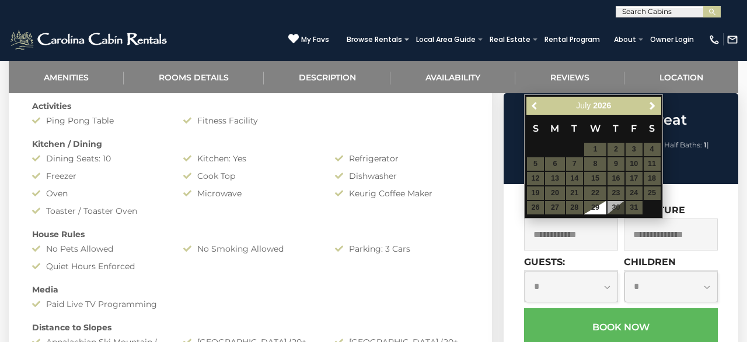
click at [536, 104] on span "Previous" at bounding box center [534, 106] width 9 height 9
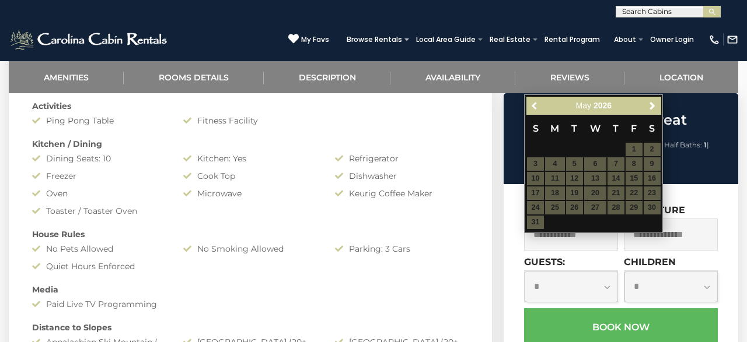
click at [536, 104] on span "Previous" at bounding box center [534, 106] width 9 height 9
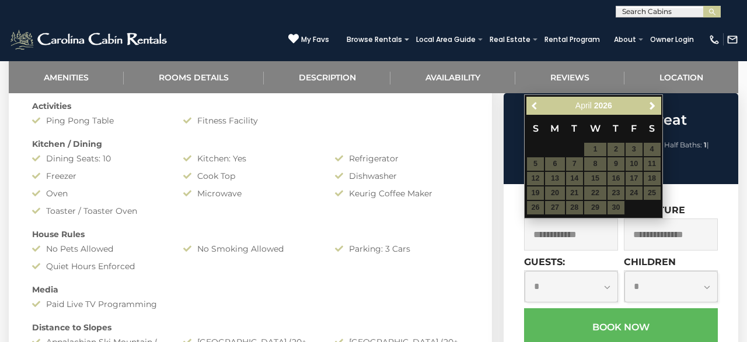
click at [536, 104] on span "Previous" at bounding box center [534, 106] width 9 height 9
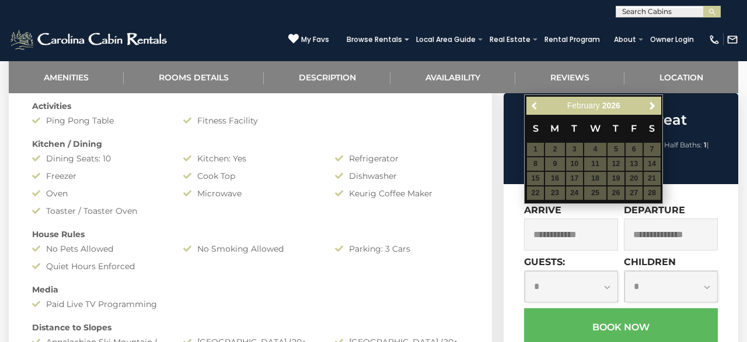
click at [536, 104] on span "Previous" at bounding box center [534, 106] width 9 height 9
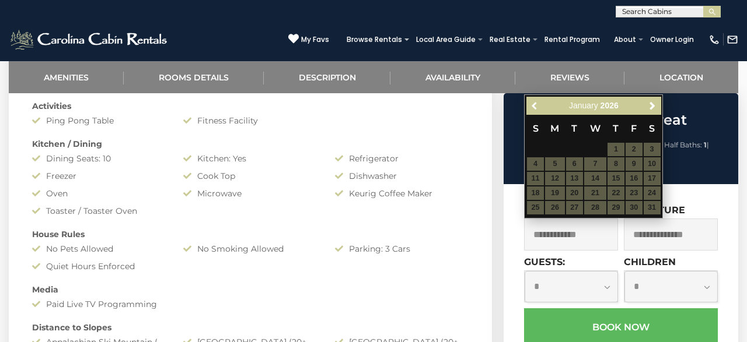
click at [536, 104] on span "Previous" at bounding box center [534, 106] width 9 height 9
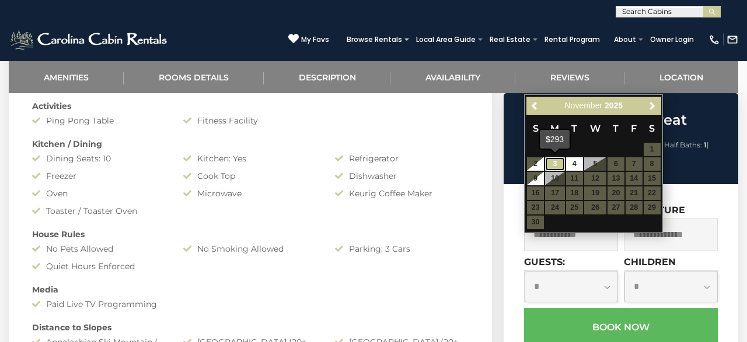
click at [553, 165] on link "3" at bounding box center [555, 164] width 20 height 13
type input "**********"
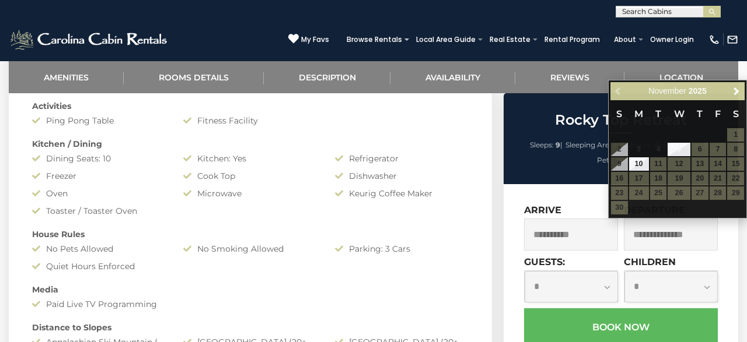
click at [435, 155] on div "Refrigerator" at bounding box center [401, 159] width 151 height 12
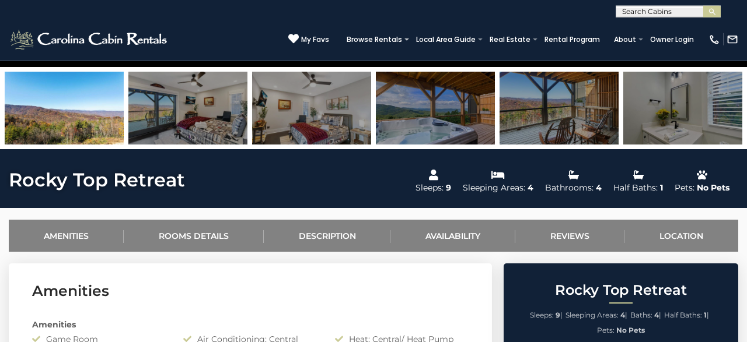
scroll to position [0, 0]
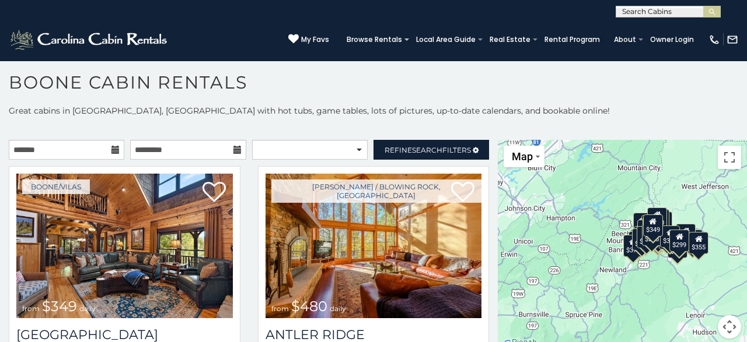
click at [114, 151] on icon at bounding box center [115, 150] width 8 height 8
click at [53, 151] on input "text" at bounding box center [67, 150] width 116 height 20
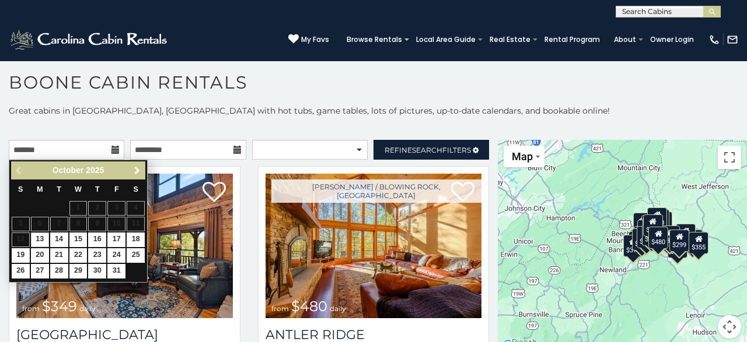
click at [138, 170] on span "Next" at bounding box center [136, 170] width 9 height 9
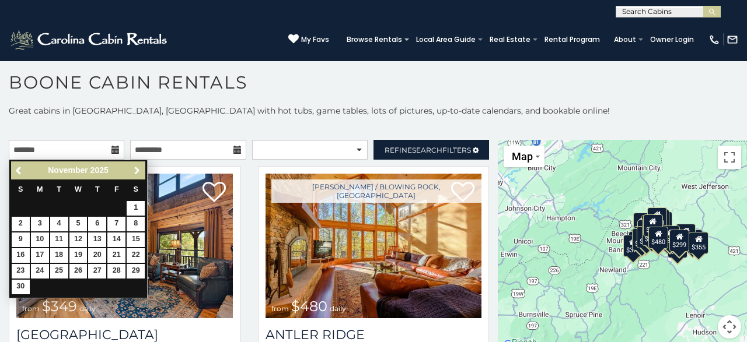
click at [138, 170] on span "Next" at bounding box center [136, 170] width 9 height 9
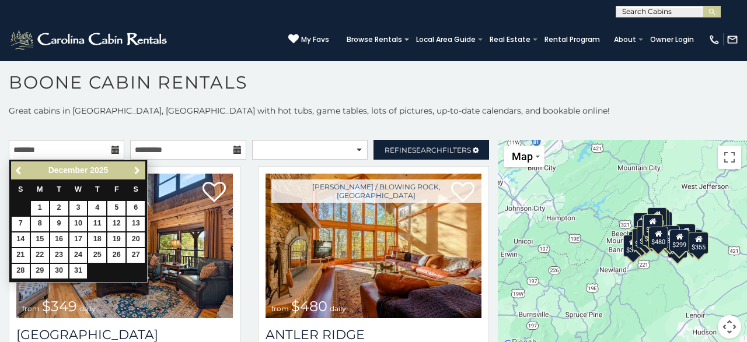
click at [138, 170] on span "Next" at bounding box center [136, 170] width 9 height 9
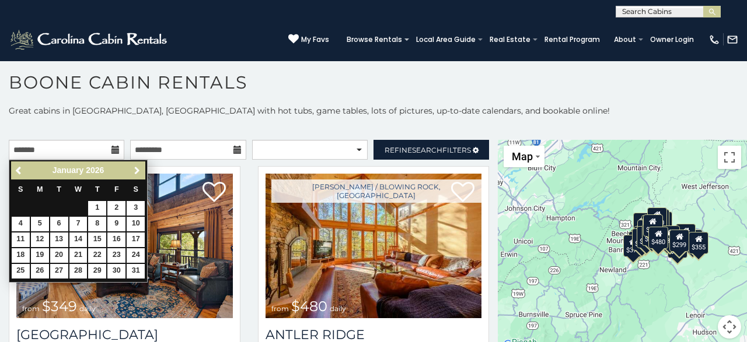
click at [138, 170] on span "Next" at bounding box center [136, 170] width 9 height 9
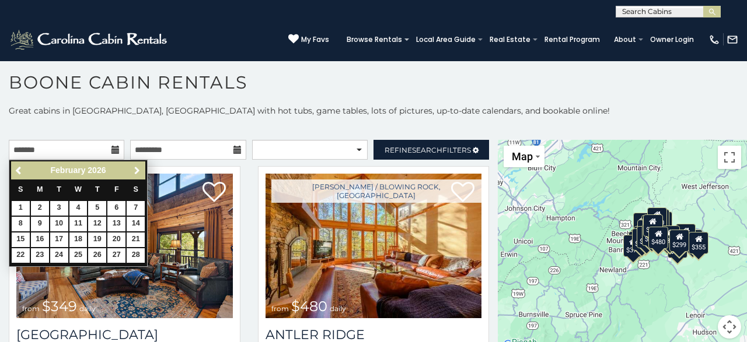
click at [138, 170] on span "Next" at bounding box center [136, 170] width 9 height 9
click at [2, 109] on p "Great cabins in [GEOGRAPHIC_DATA], [GEOGRAPHIC_DATA] with hot tubs, game tables…" at bounding box center [373, 111] width 747 height 12
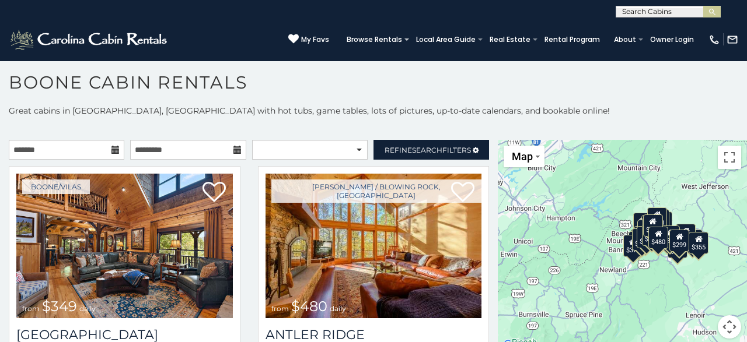
click at [114, 150] on icon at bounding box center [115, 150] width 8 height 8
click at [71, 146] on input "text" at bounding box center [67, 150] width 116 height 20
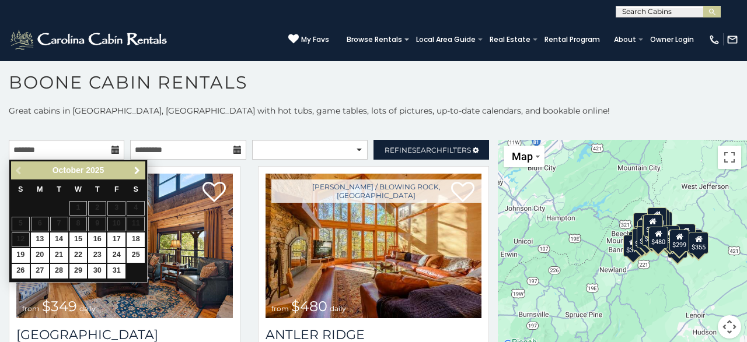
click at [134, 169] on span "Next" at bounding box center [136, 170] width 9 height 9
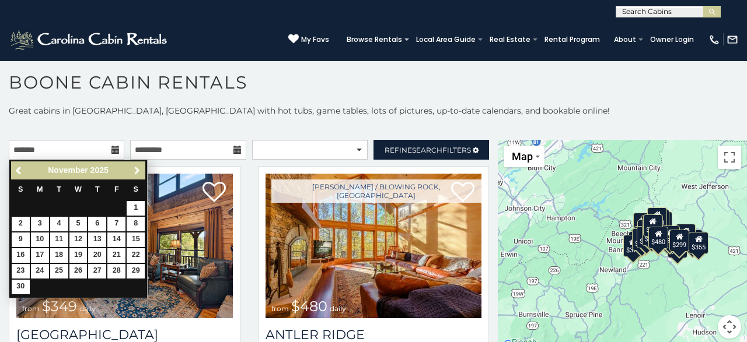
click at [134, 169] on span "Next" at bounding box center [136, 170] width 9 height 9
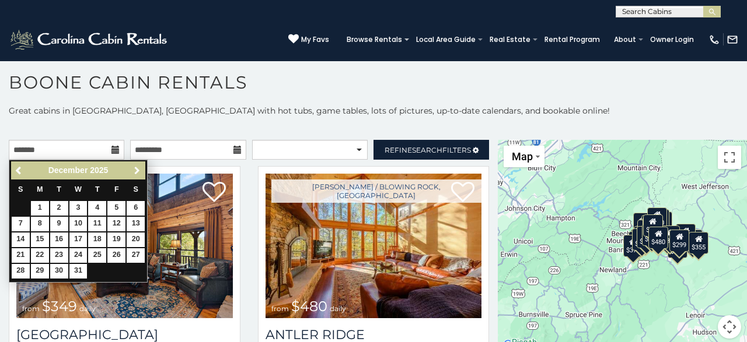
click at [134, 169] on span "Next" at bounding box center [136, 170] width 9 height 9
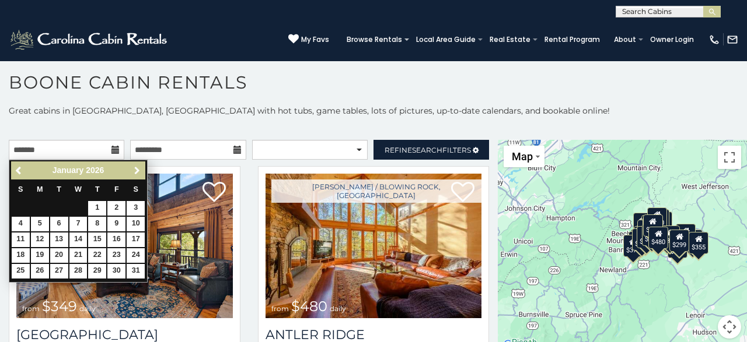
click at [134, 169] on span "Next" at bounding box center [136, 170] width 9 height 9
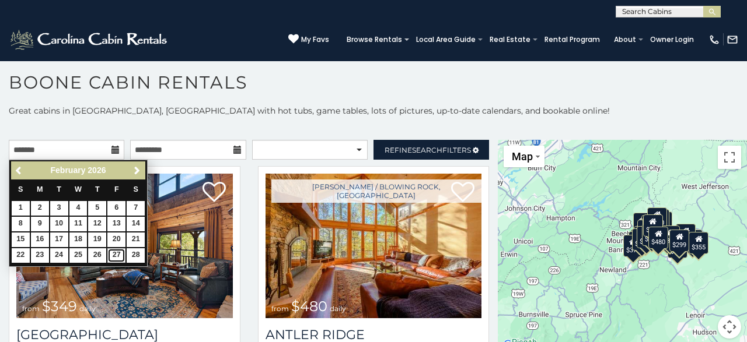
click at [113, 254] on link "27" at bounding box center [116, 256] width 18 height 15
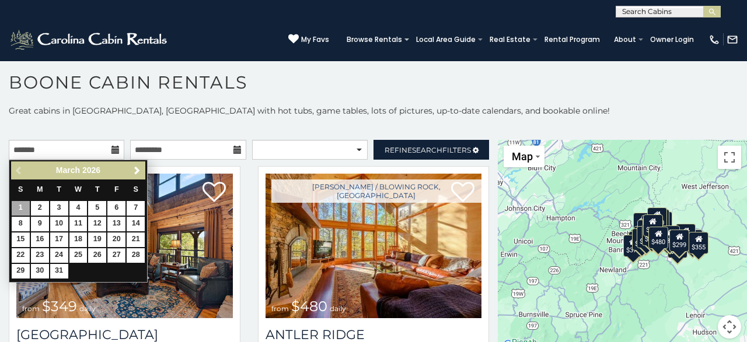
type input "**********"
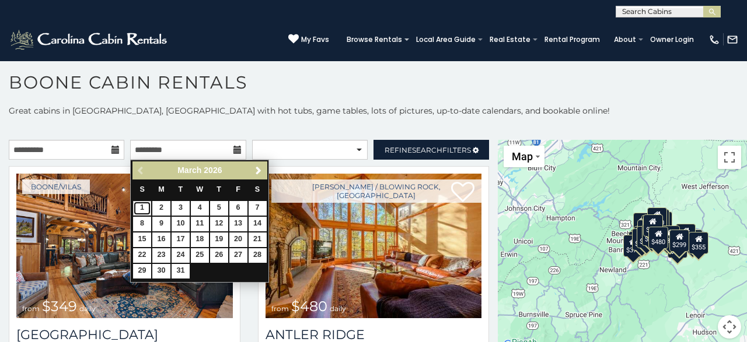
click at [143, 204] on link "1" at bounding box center [142, 208] width 18 height 15
type input "**********"
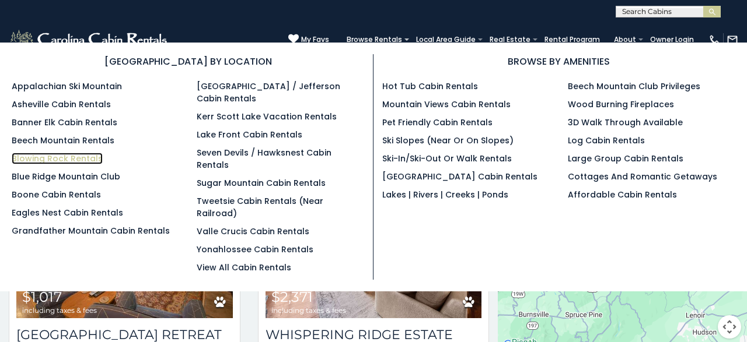
click at [76, 160] on link "Blowing Rock Rentals" at bounding box center [57, 159] width 91 height 12
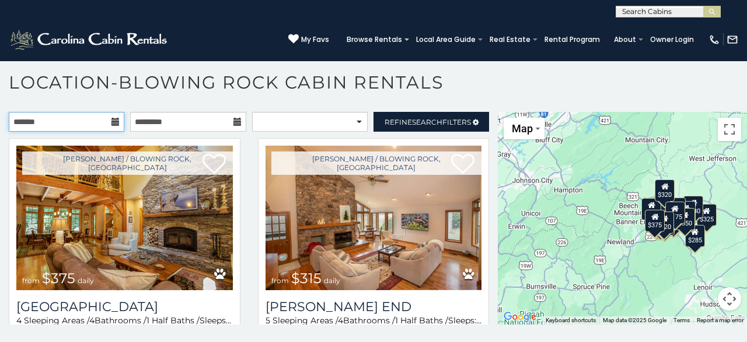
click at [94, 123] on input "text" at bounding box center [67, 122] width 116 height 20
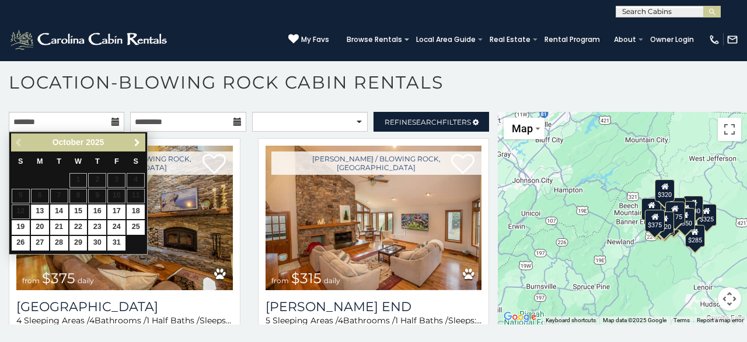
click at [136, 140] on span "Next" at bounding box center [136, 142] width 9 height 9
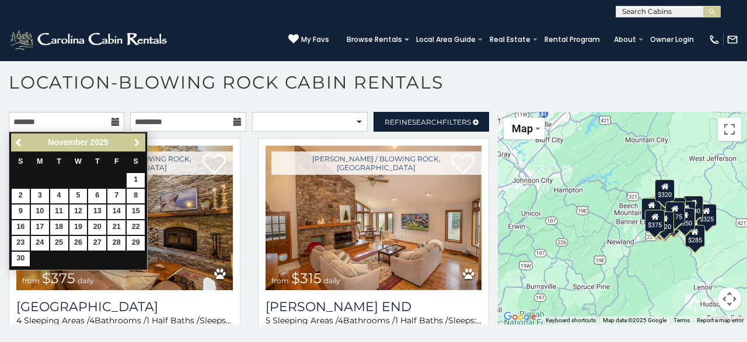
click at [137, 139] on span "Next" at bounding box center [136, 142] width 9 height 9
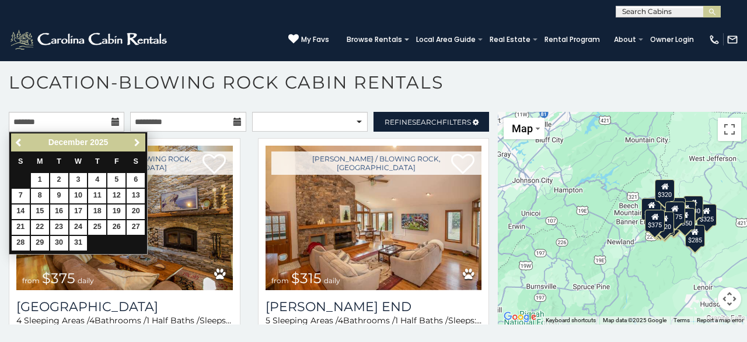
click at [137, 139] on span "Next" at bounding box center [136, 142] width 9 height 9
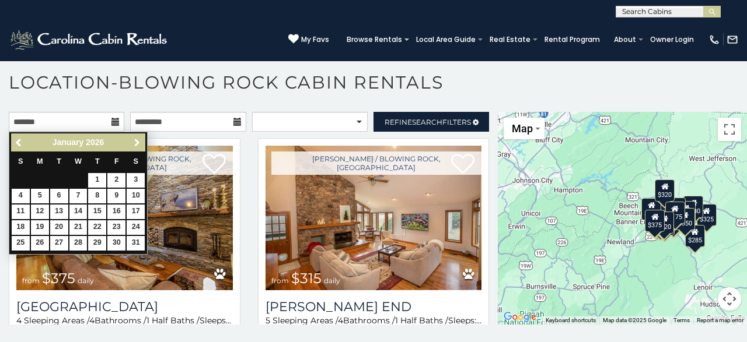
click at [137, 139] on span "Next" at bounding box center [136, 142] width 9 height 9
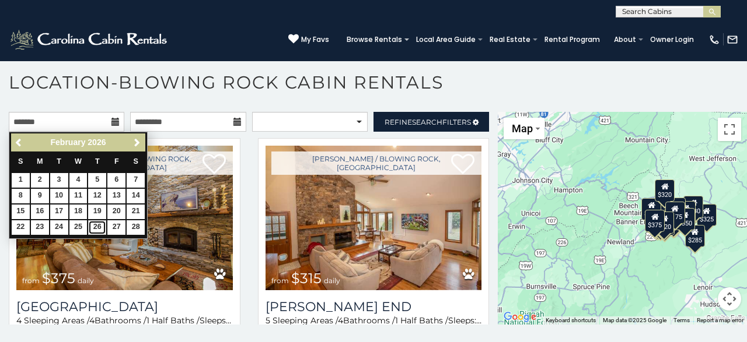
click at [102, 223] on link "26" at bounding box center [97, 228] width 18 height 15
type input "**********"
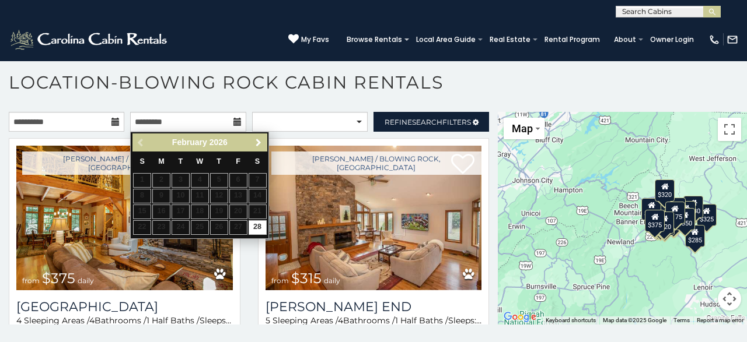
click at [256, 143] on span "Next" at bounding box center [258, 142] width 9 height 9
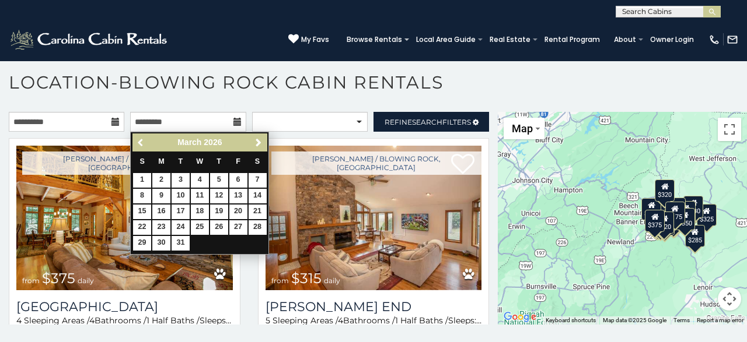
click at [137, 145] on span "Previous" at bounding box center [141, 142] width 9 height 9
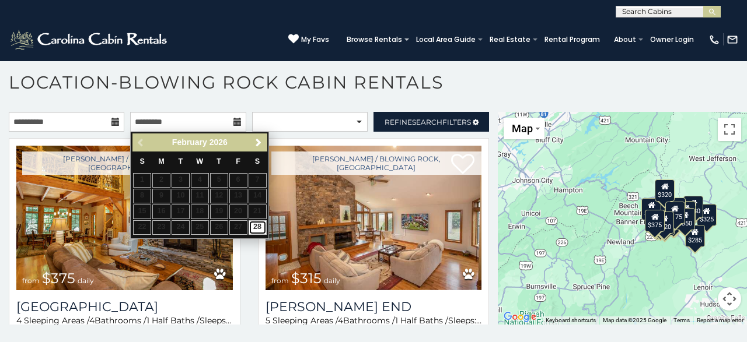
click at [256, 225] on link "28" at bounding box center [258, 228] width 18 height 15
type input "**********"
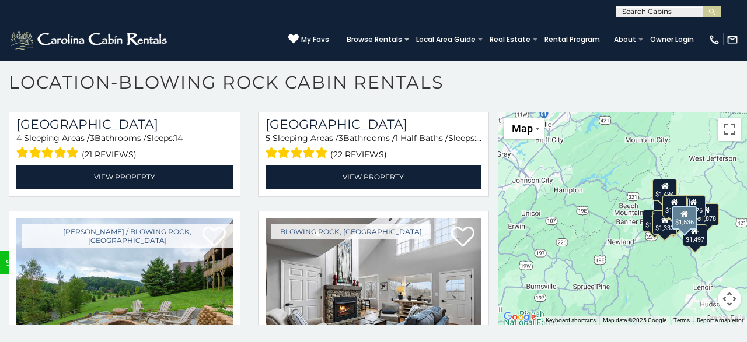
scroll to position [3617, 0]
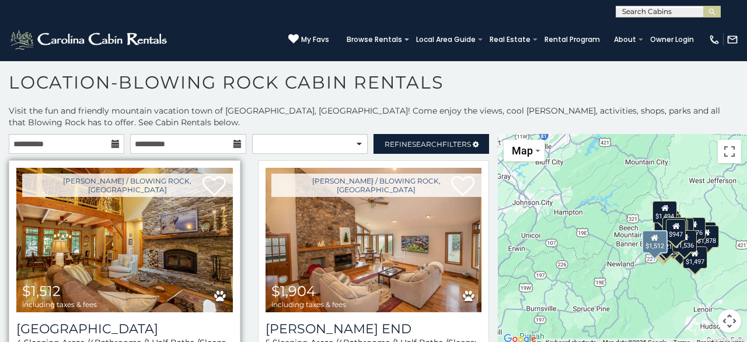
scroll to position [58, 0]
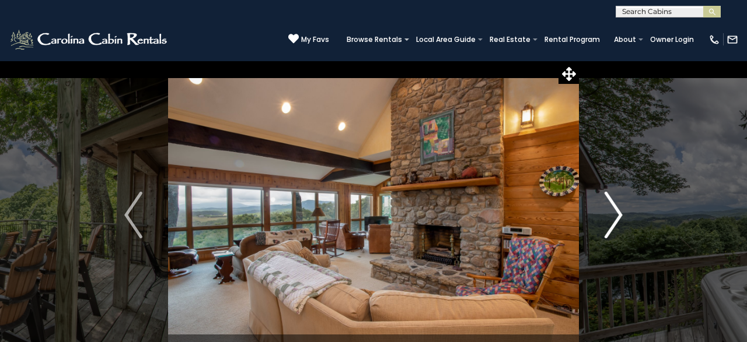
click at [614, 202] on img "Next" at bounding box center [613, 215] width 18 height 47
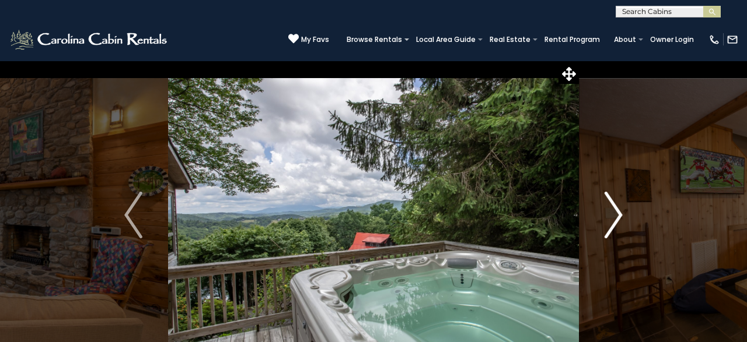
click at [614, 202] on img "Next" at bounding box center [613, 215] width 18 height 47
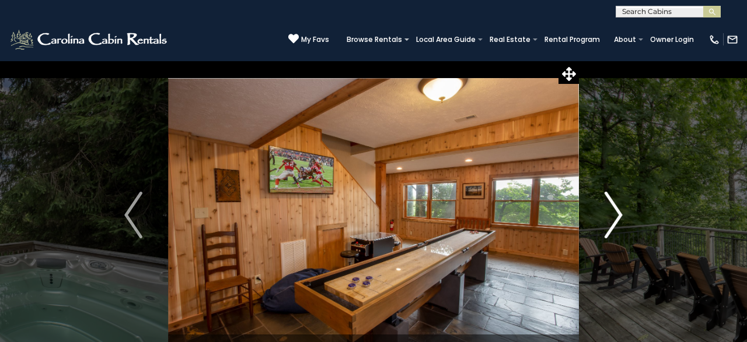
click at [614, 202] on img "Next" at bounding box center [613, 215] width 18 height 47
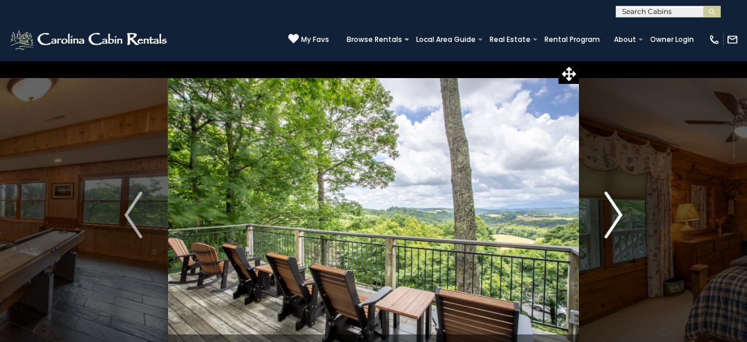
click at [614, 202] on img "Next" at bounding box center [613, 215] width 18 height 47
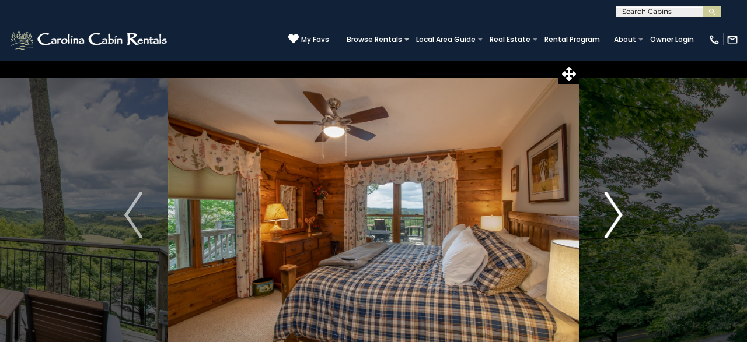
click at [614, 202] on img "Next" at bounding box center [613, 215] width 18 height 47
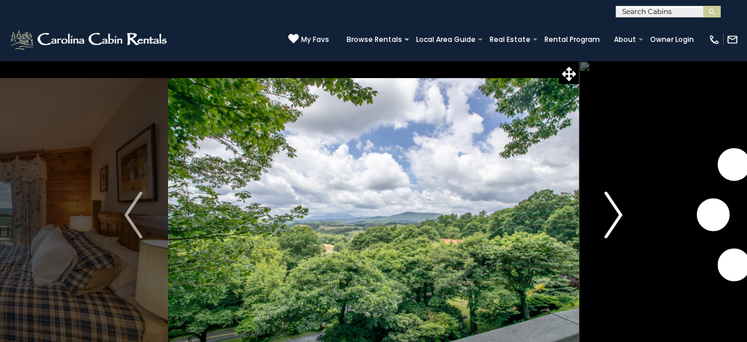
click at [614, 202] on img "Next" at bounding box center [613, 215] width 18 height 47
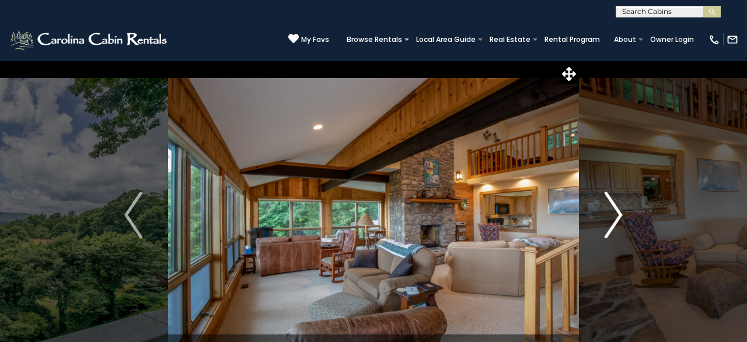
click at [614, 202] on img "Next" at bounding box center [613, 215] width 18 height 47
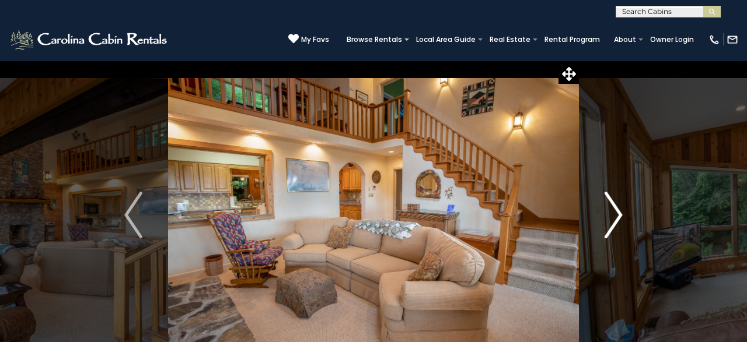
click at [614, 202] on img "Next" at bounding box center [613, 215] width 18 height 47
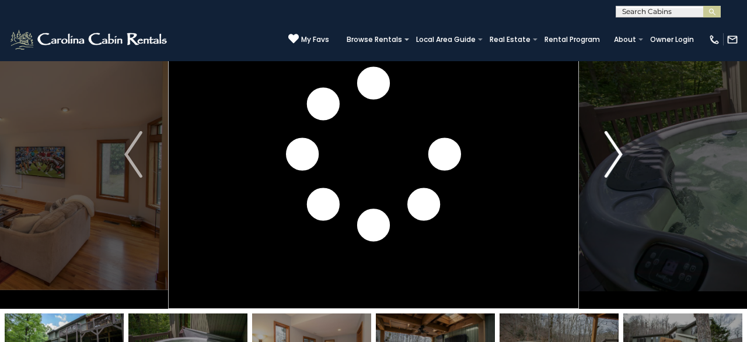
scroll to position [61, 0]
